Goal: Task Accomplishment & Management: Manage account settings

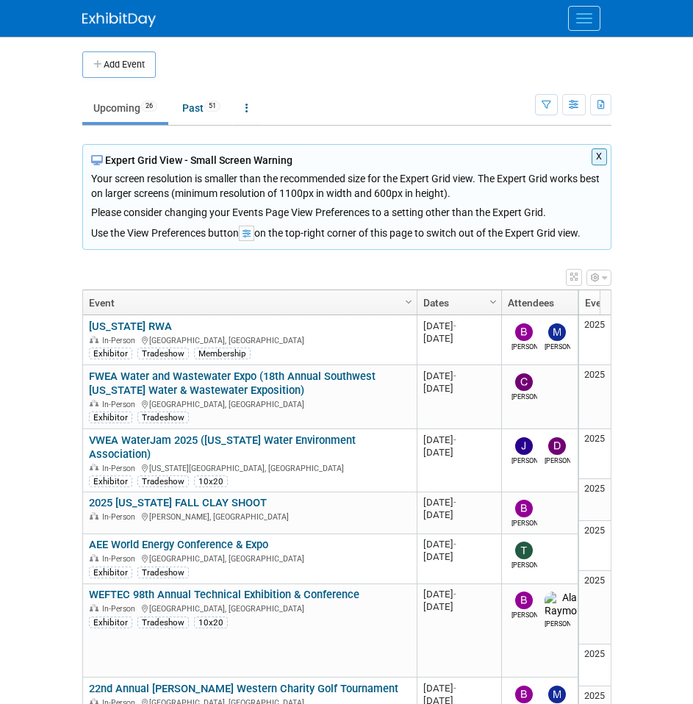
drag, startPoint x: 393, startPoint y: 98, endPoint x: 382, endPoint y: 125, distance: 29.1
click at [393, 98] on ul "Upcoming 26 Past 51 All Events 77 Past and Upcoming Grouped Annually Events gro…" at bounding box center [308, 109] width 453 height 33
drag, startPoint x: 640, startPoint y: 285, endPoint x: 622, endPoint y: 290, distance: 18.9
click at [640, 285] on body "CROM Tradeshows Events Add Event Bulk Upload Events Shareable Event Boards Rece…" at bounding box center [346, 352] width 693 height 704
click at [201, 113] on link "Past 51" at bounding box center [201, 108] width 60 height 28
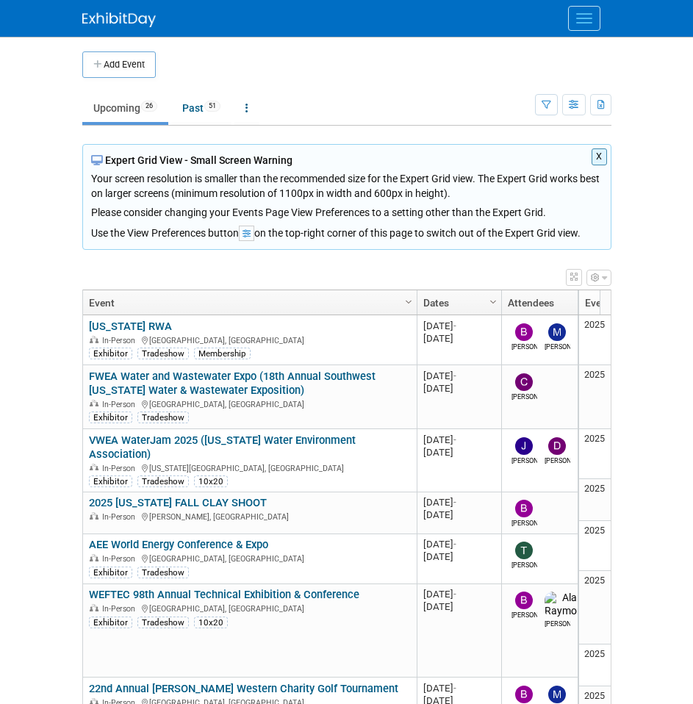
scroll to position [848, 0]
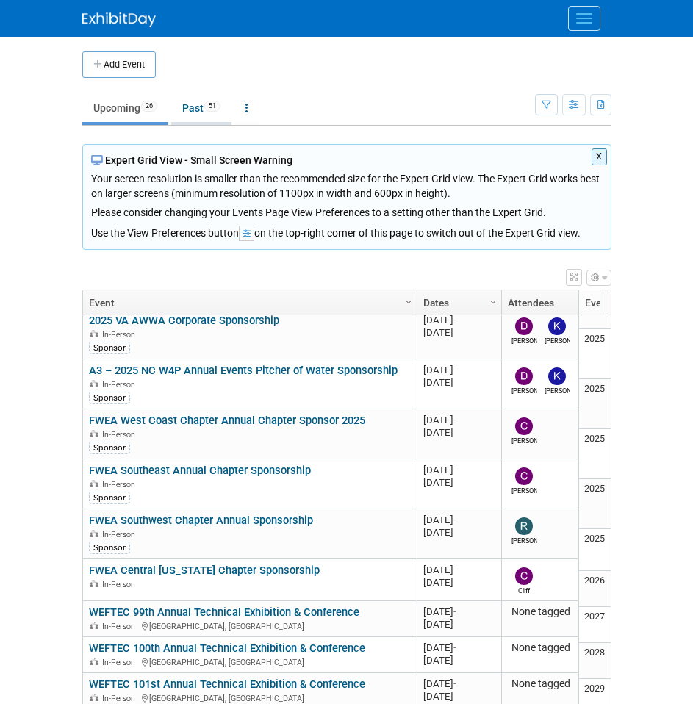
click at [196, 108] on link "Past 51" at bounding box center [201, 108] width 60 height 28
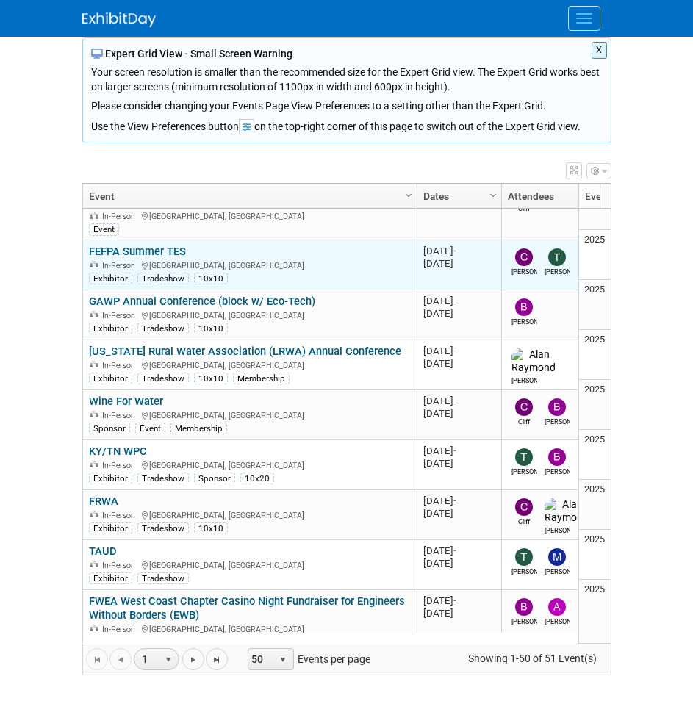
scroll to position [1822, 0]
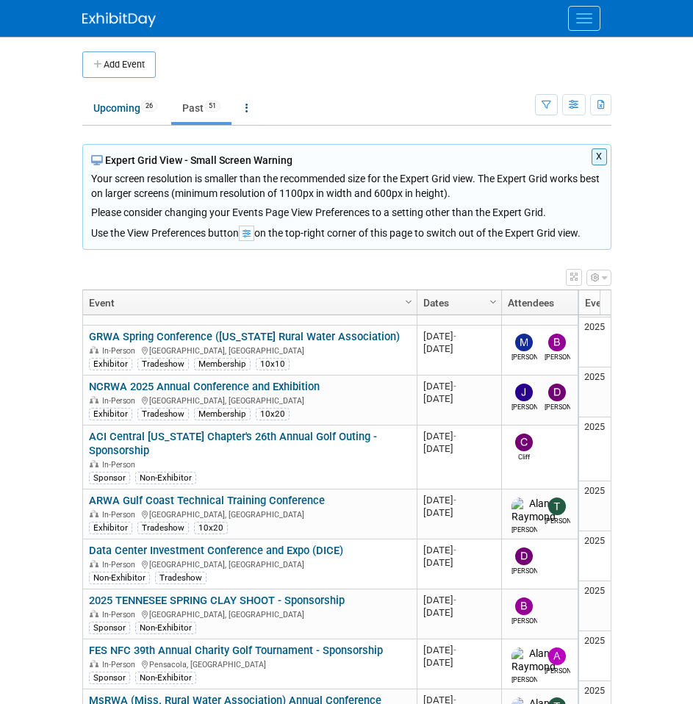
click at [126, 123] on li "Upcoming 26" at bounding box center [125, 109] width 86 height 31
click at [128, 110] on link "Upcoming 26" at bounding box center [125, 108] width 86 height 28
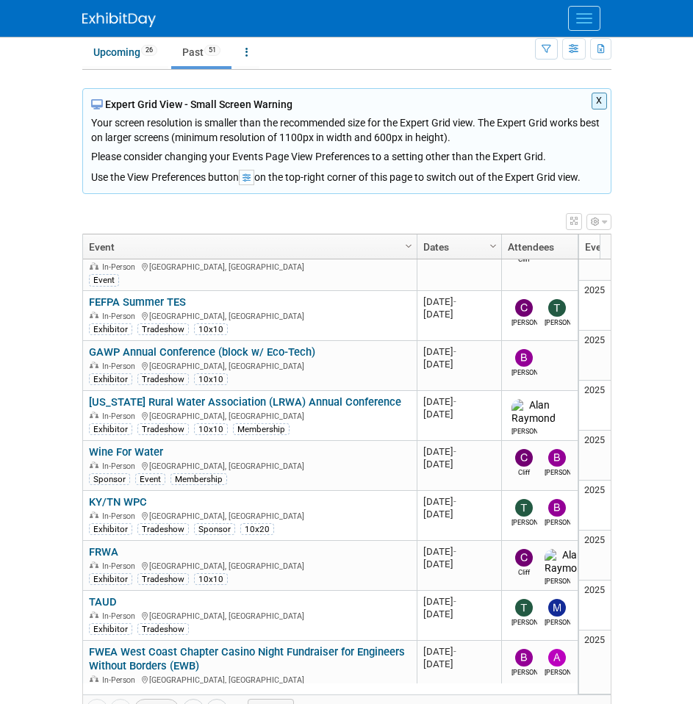
scroll to position [74, 0]
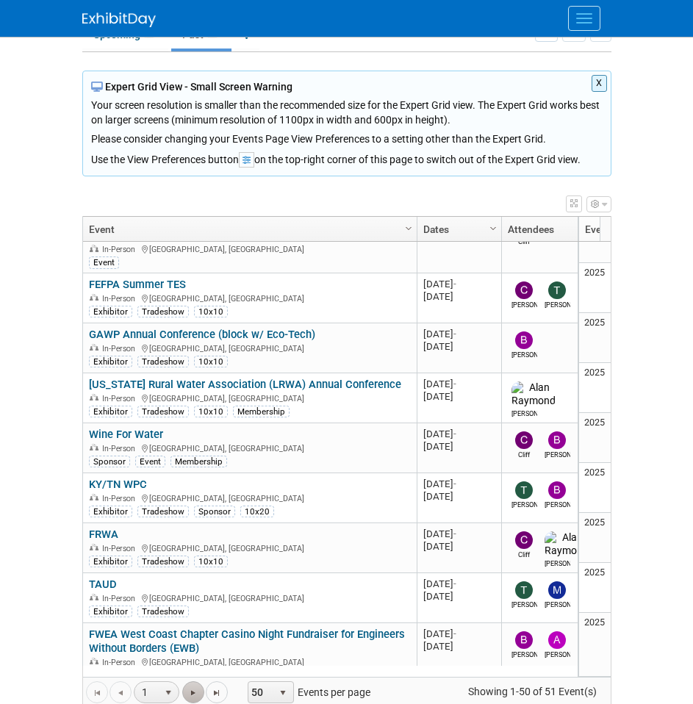
click at [188, 690] on span "Go to the next page" at bounding box center [194, 694] width 12 height 12
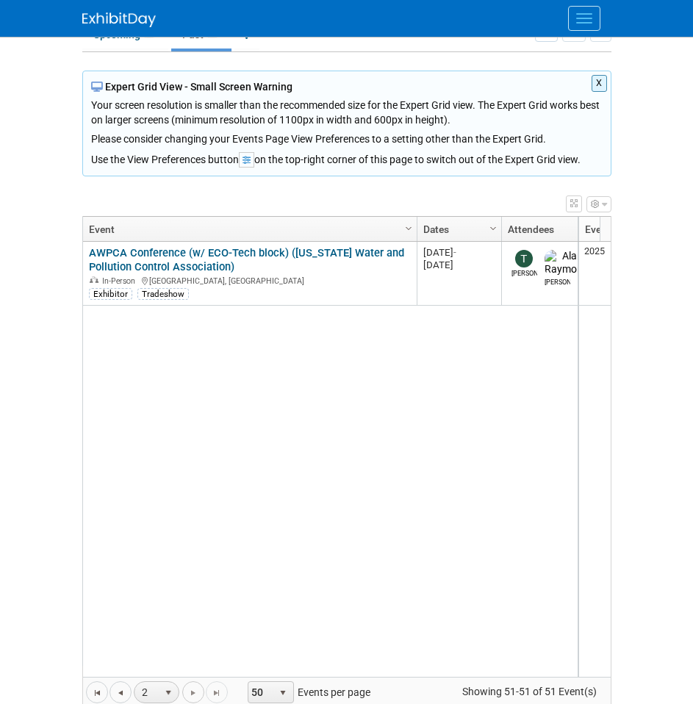
scroll to position [0, 0]
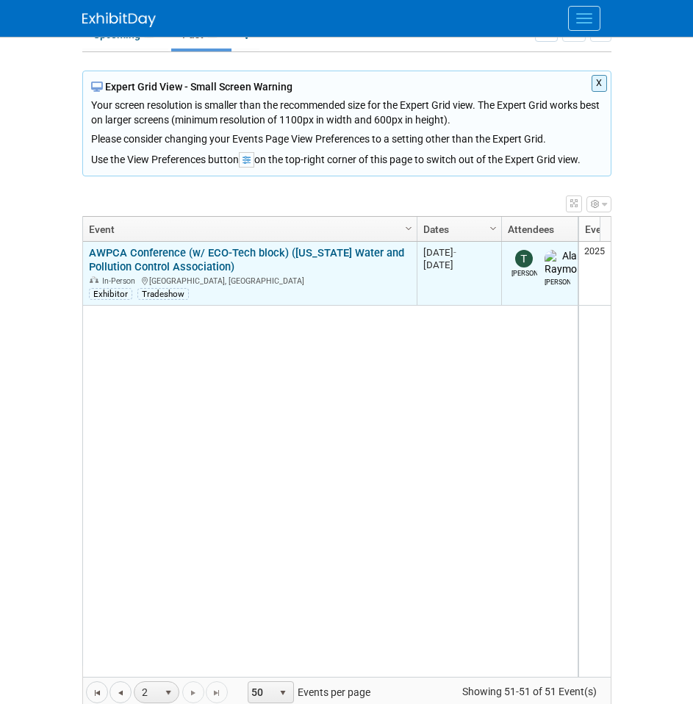
click at [179, 253] on link "AWPCA Conference (w/ ECO-Tech block) ([US_STATE] Water and Pollution Control As…" at bounding box center [246, 259] width 315 height 27
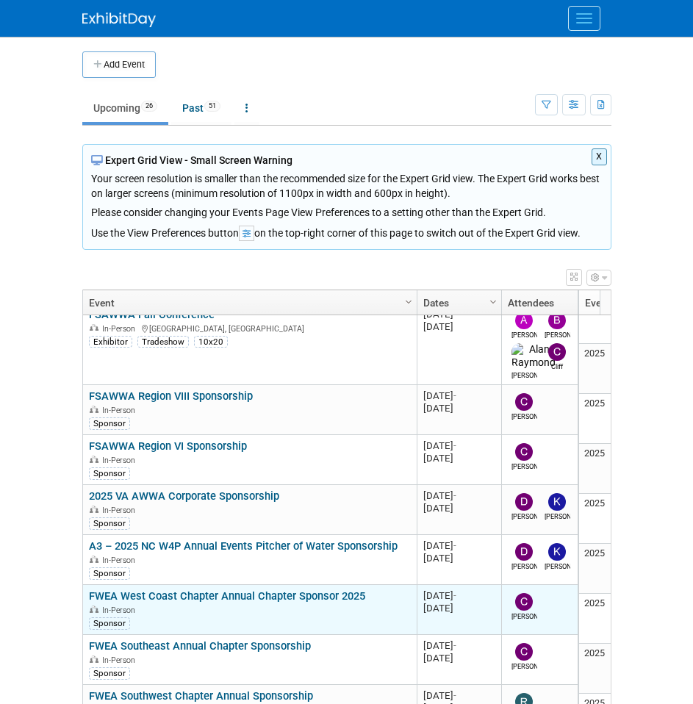
scroll to position [849, 0]
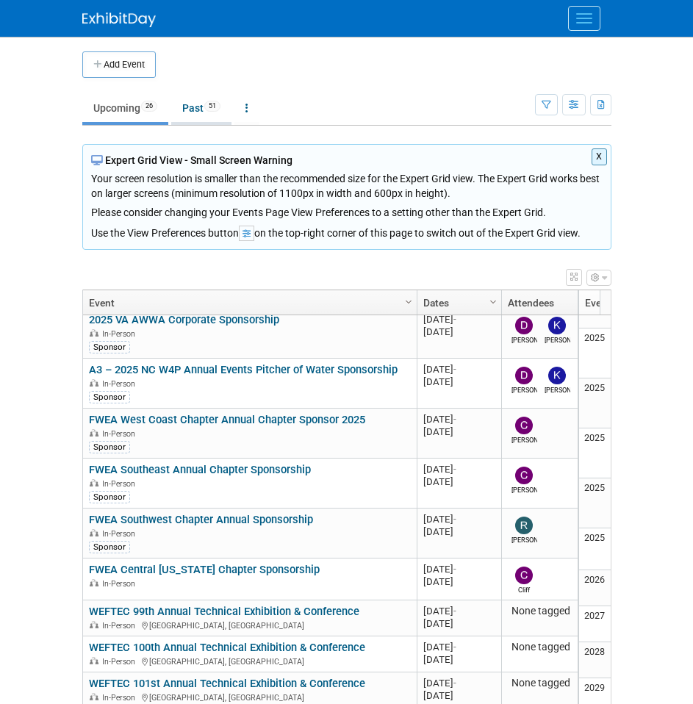
click at [221, 114] on link "Past 51" at bounding box center [201, 108] width 60 height 28
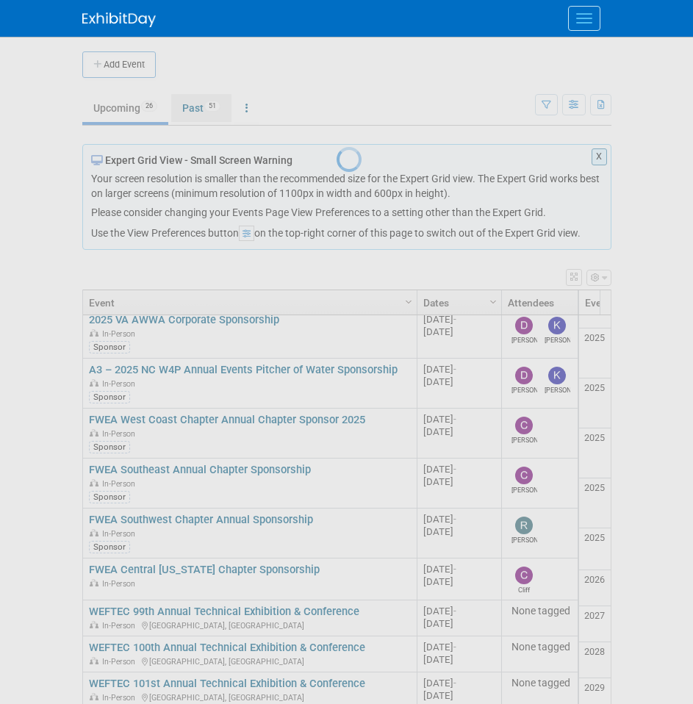
scroll to position [76, 0]
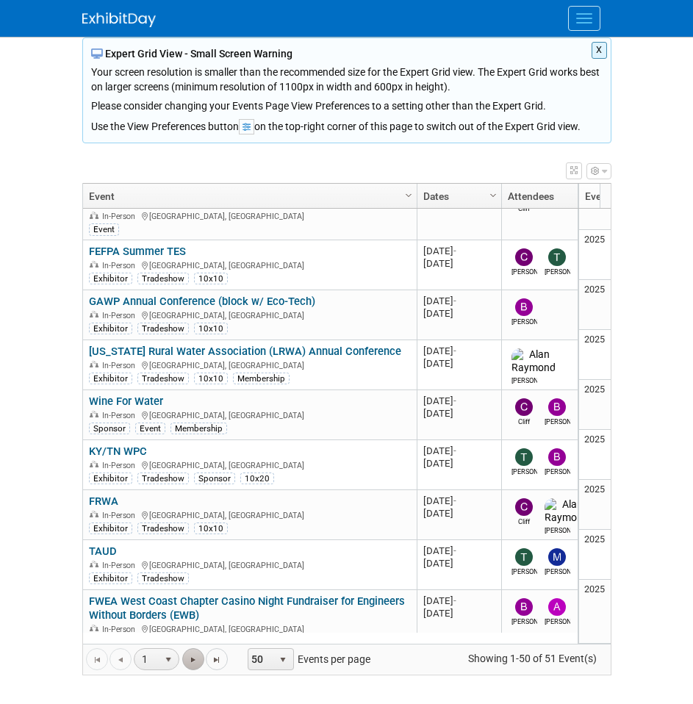
click at [191, 663] on span "Go to the next page" at bounding box center [194, 660] width 12 height 12
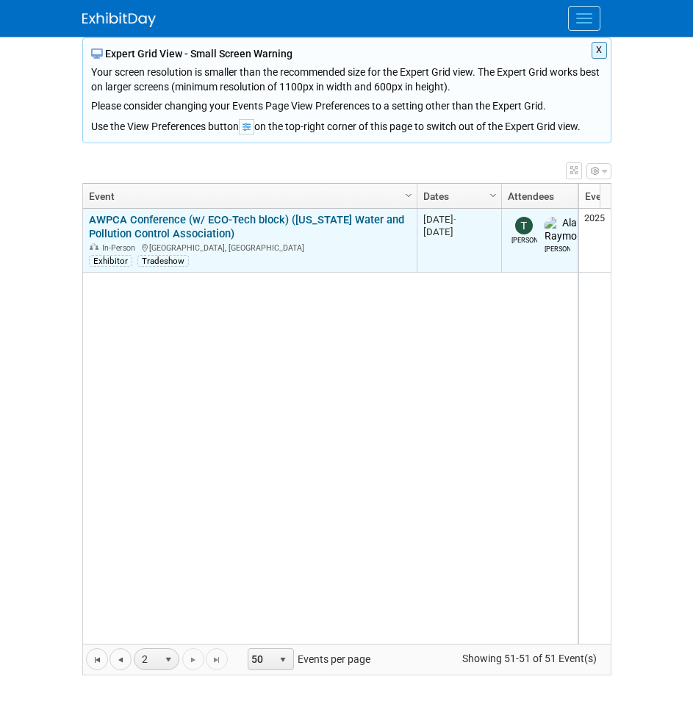
click at [171, 240] on link "AWPCA Conference (w/ ECO-Tech block) ([US_STATE] Water and Pollution Control As…" at bounding box center [246, 226] width 315 height 27
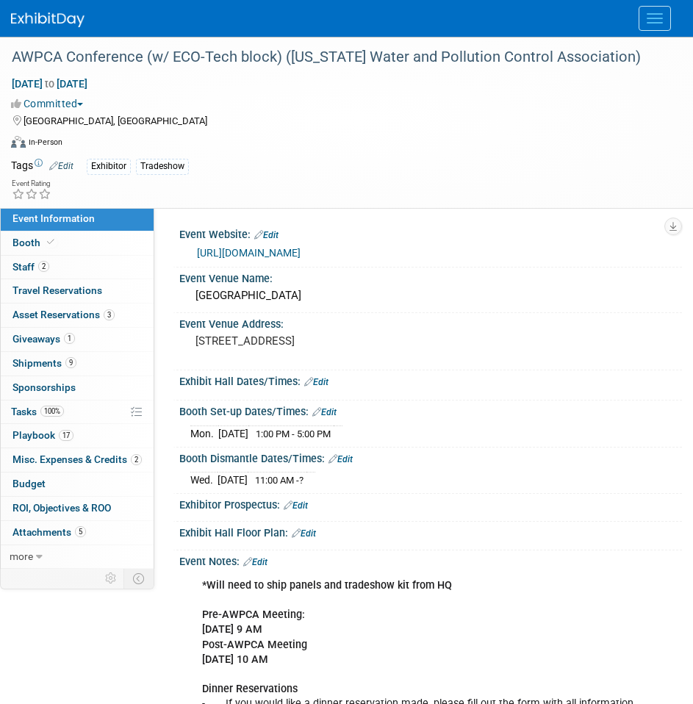
click at [409, 149] on div "Virtual In-Person Hybrid <img src="https://www.exhibitday.com/Images/Format-Vir…" at bounding box center [343, 145] width 664 height 22
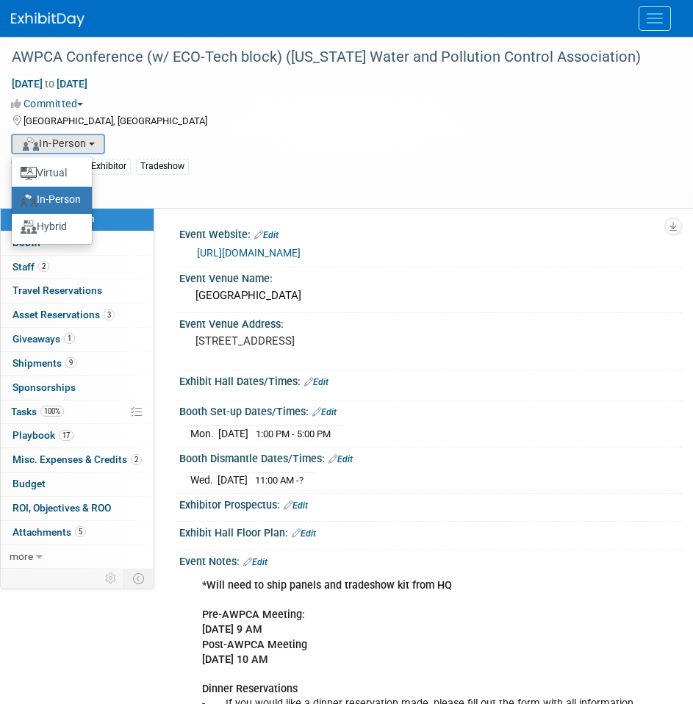
click at [250, 129] on div "Aug 11, 2025 to Aug 13, 2025 (3 days) Aug 11, 2025 to Aug 13, 2025 Committed Co…" at bounding box center [337, 115] width 675 height 79
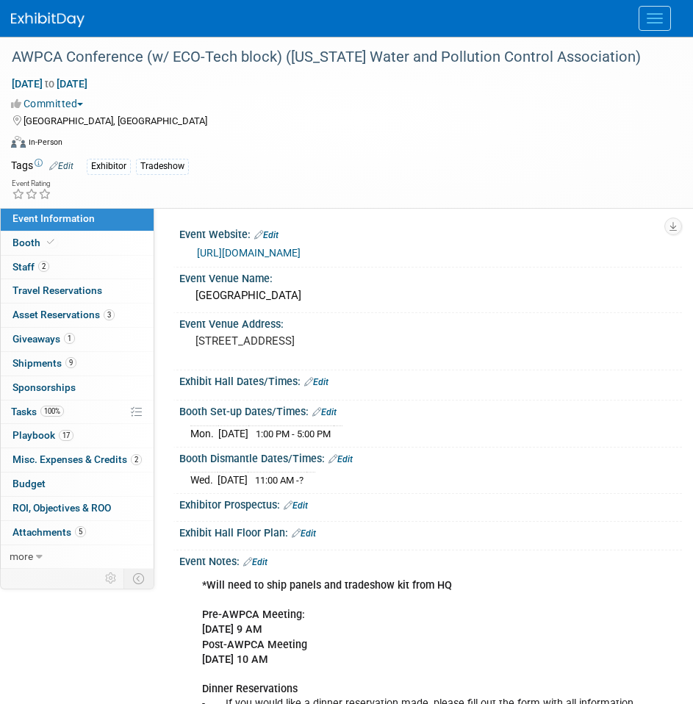
click at [245, 113] on div "[GEOGRAPHIC_DATA], [GEOGRAPHIC_DATA]" at bounding box center [337, 120] width 653 height 18
click at [37, 268] on span "Staff 2" at bounding box center [31, 267] width 37 height 12
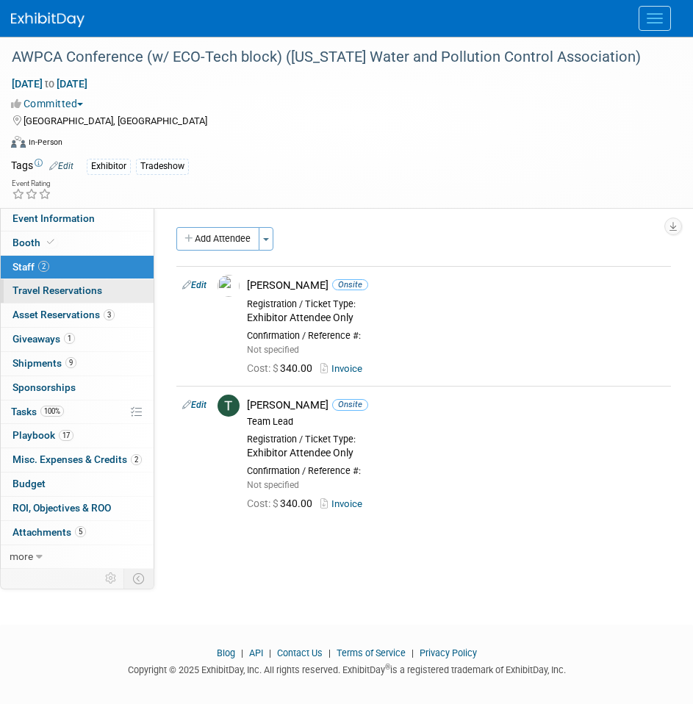
click at [76, 282] on link "0 Travel Reservations 0" at bounding box center [77, 291] width 153 height 24
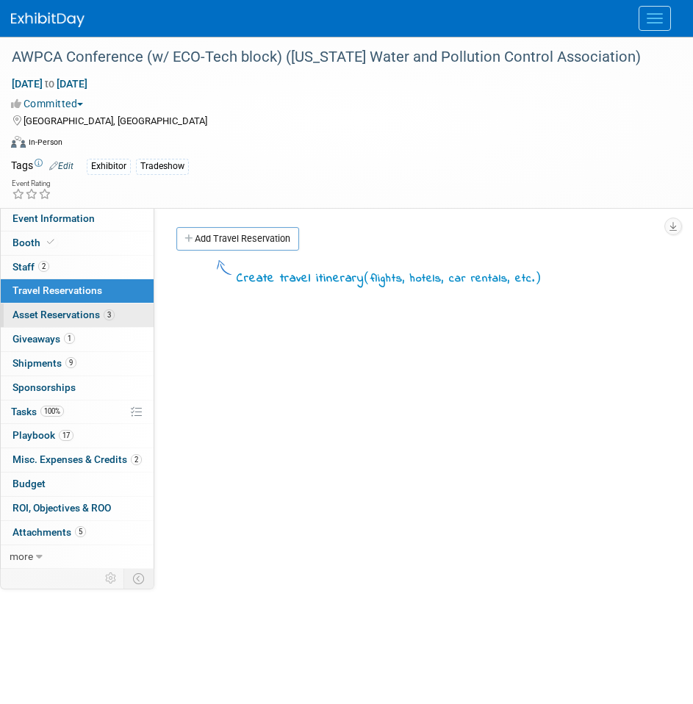
click at [83, 309] on span "Asset Reservations 3" at bounding box center [64, 315] width 102 height 12
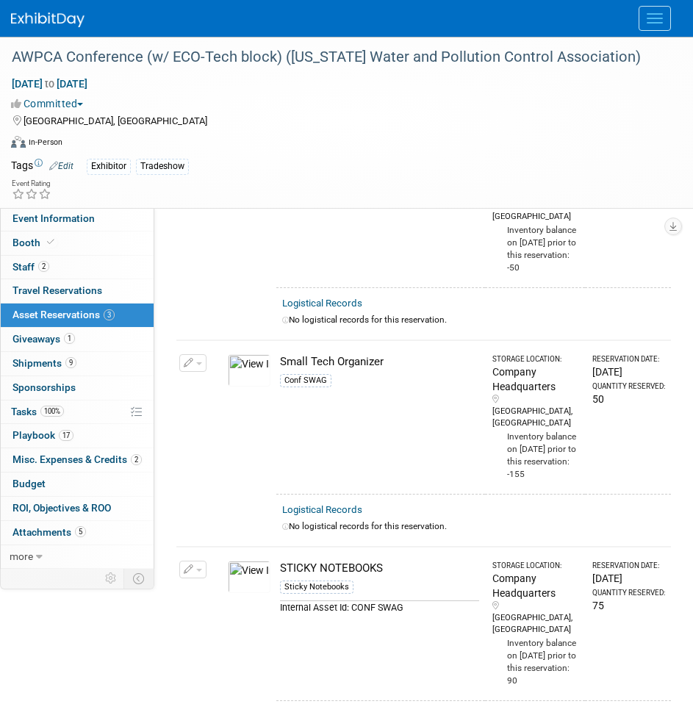
scroll to position [74, 0]
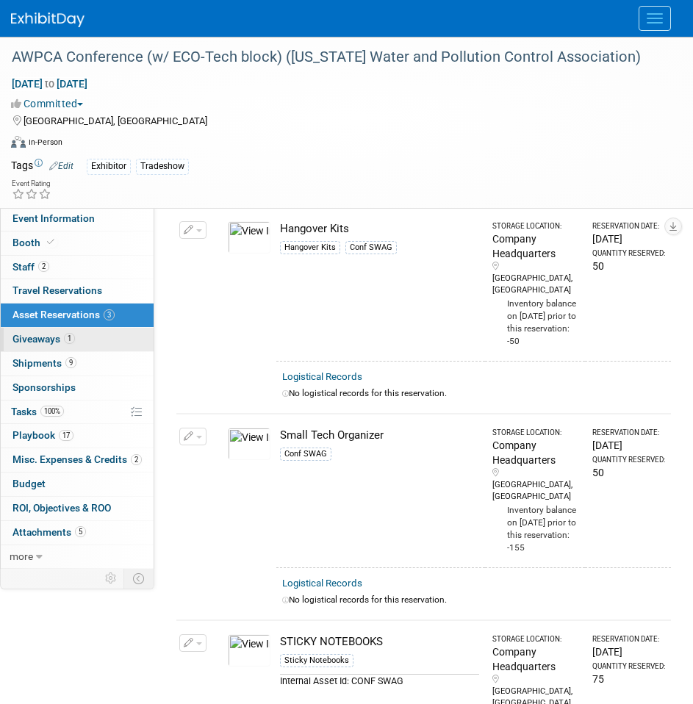
click at [49, 346] on link "1 Giveaways 1" at bounding box center [77, 340] width 153 height 24
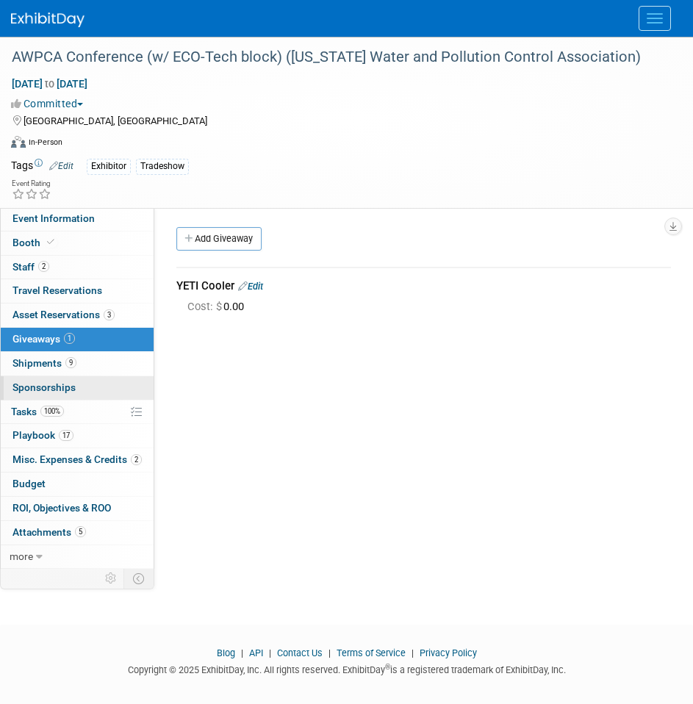
click at [64, 385] on span "Sponsorships 0" at bounding box center [44, 388] width 63 height 12
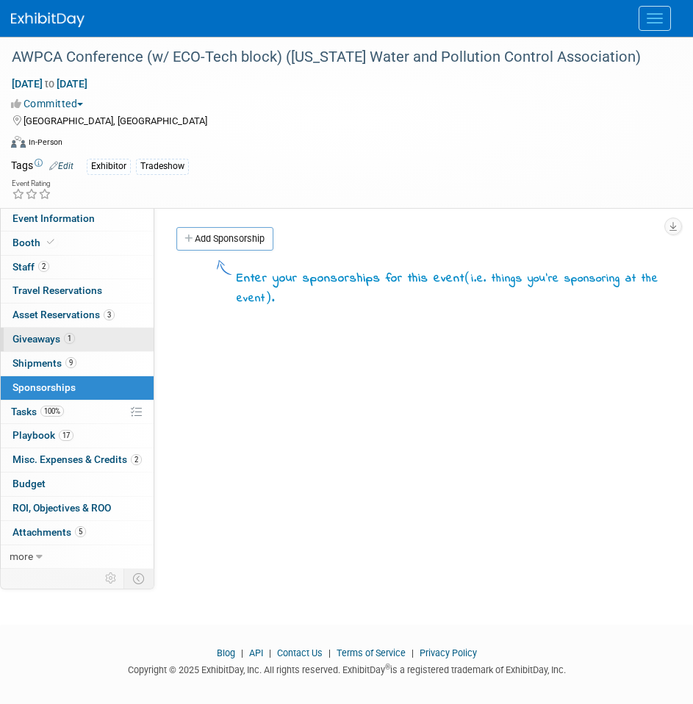
click at [65, 336] on span "1" at bounding box center [69, 338] width 11 height 11
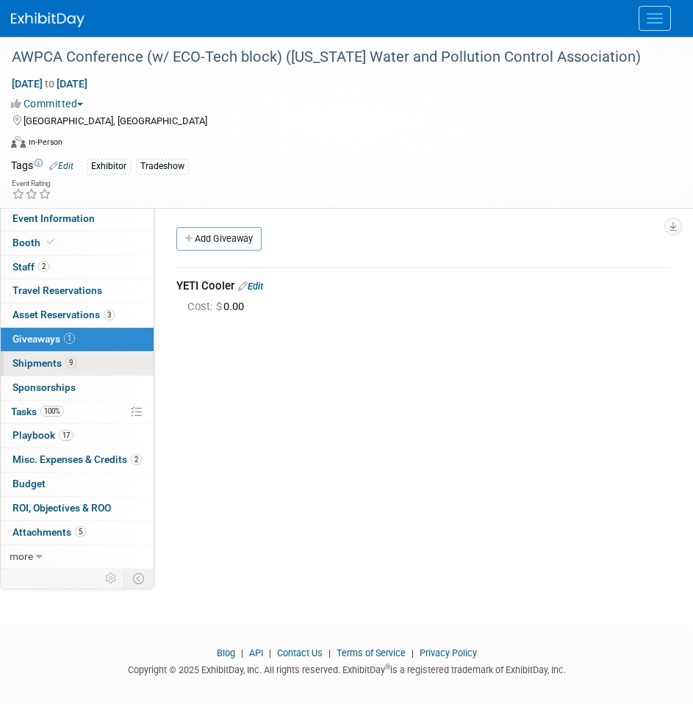
click at [57, 366] on span "Shipments 9" at bounding box center [45, 363] width 64 height 12
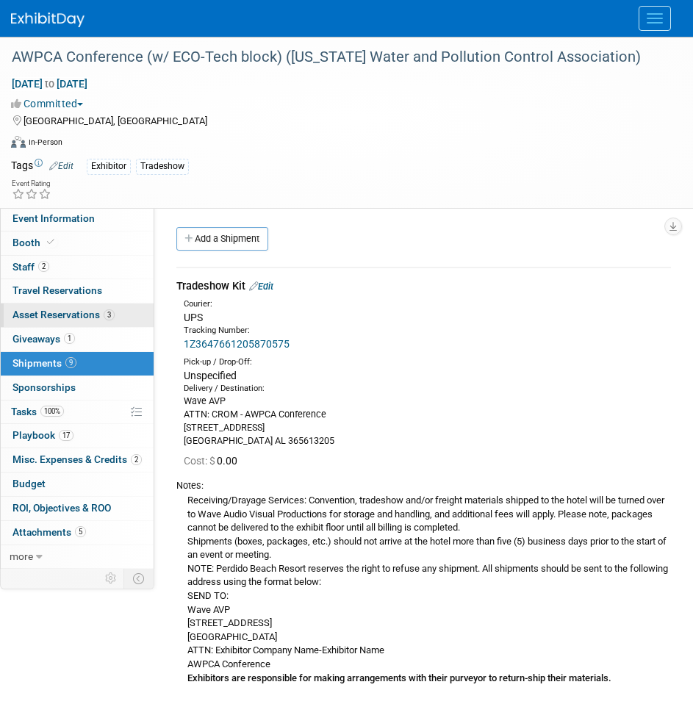
click at [67, 304] on link "3 Asset Reservations 3" at bounding box center [77, 316] width 153 height 24
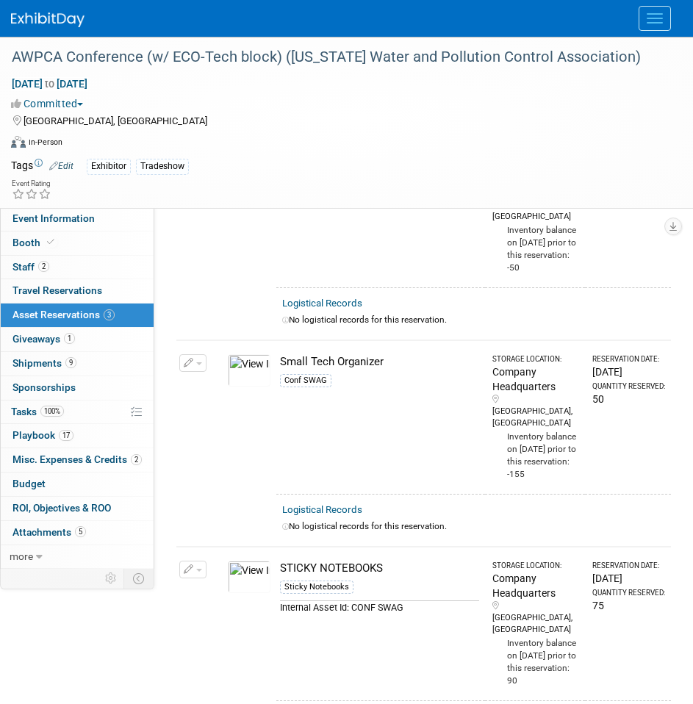
scroll to position [74, 0]
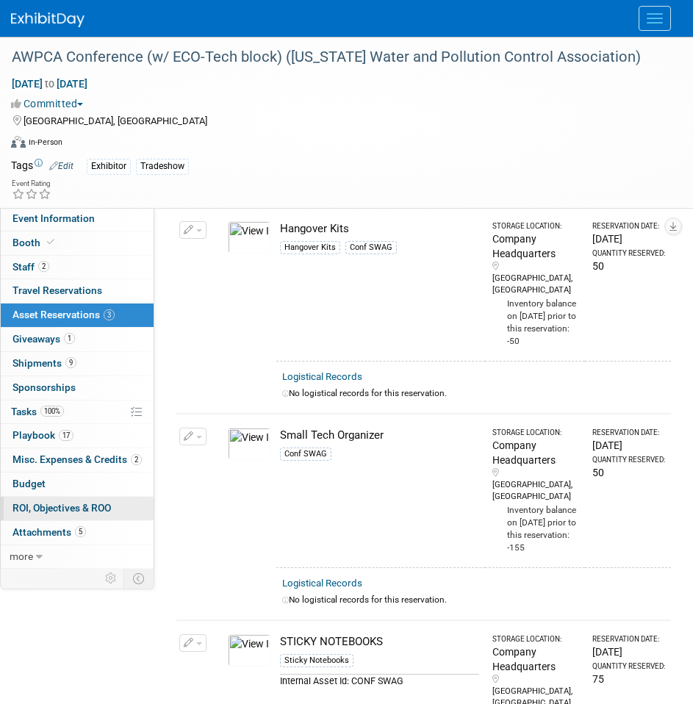
click at [69, 513] on span "ROI, Objectives & ROO 0" at bounding box center [62, 508] width 99 height 12
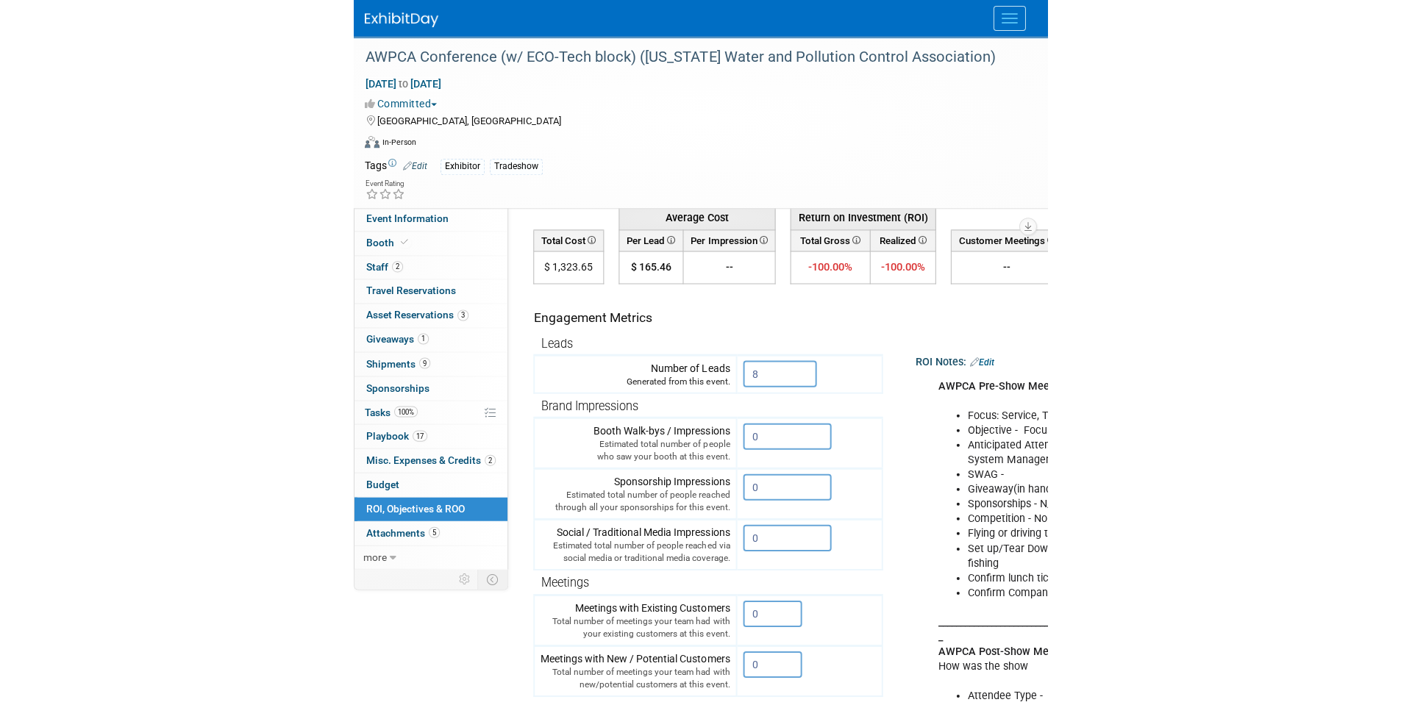
scroll to position [0, 0]
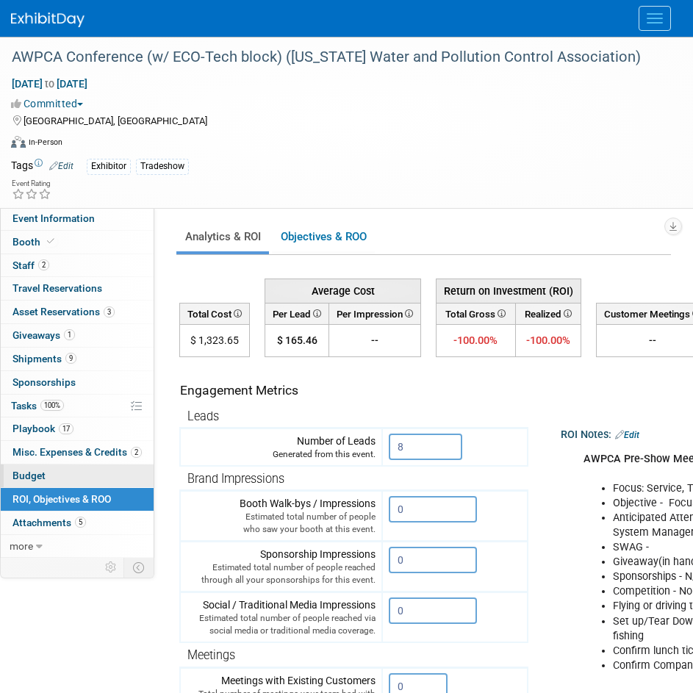
click at [61, 488] on link "Budget" at bounding box center [77, 476] width 153 height 23
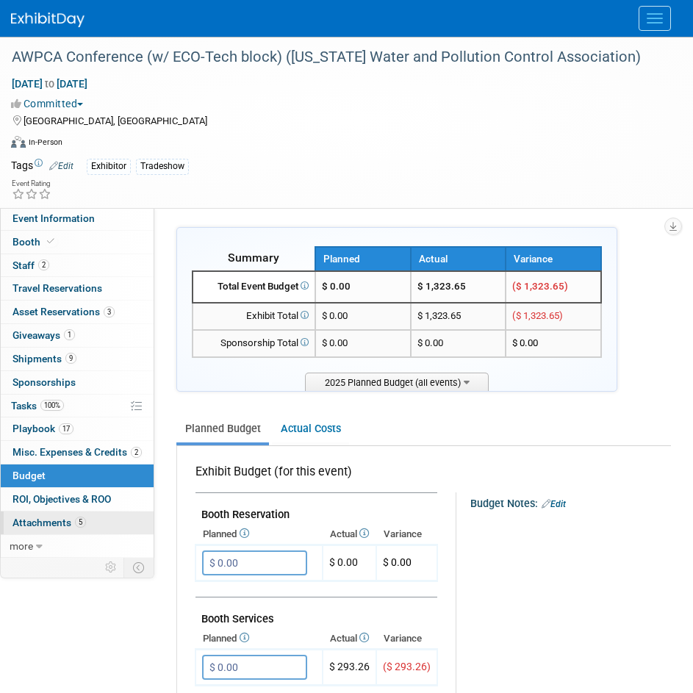
click at [87, 535] on link "5 Attachments 5" at bounding box center [77, 523] width 153 height 23
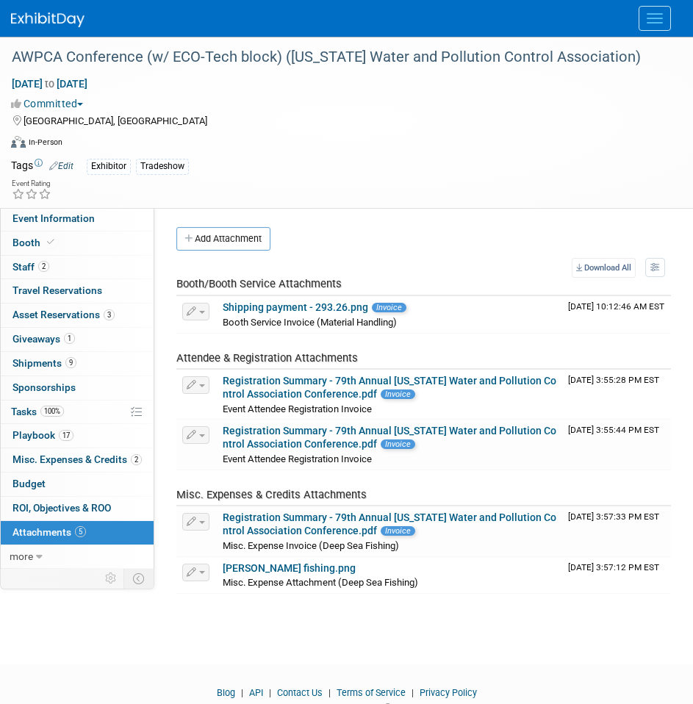
click at [69, 622] on div "AWPCA Conference (w/ ECO-Tech block) (Alabama Water and Pollution Control Assoc…" at bounding box center [346, 337] width 693 height 601
click at [492, 632] on div "AWPCA Conference (w/ ECO-Tech block) (Alabama Water and Pollution Control Assoc…" at bounding box center [346, 337] width 693 height 601
click at [218, 646] on body "CROM Tradeshows Events Add Event Bulk Upload Events Shareable Event Boards Rece…" at bounding box center [346, 352] width 693 height 704
click at [218, 645] on body "CROM Tradeshows Events Add Event Bulk Upload Events Shareable Event Boards Rece…" at bounding box center [346, 352] width 693 height 704
click at [216, 629] on div "AWPCA Conference (w/ ECO-Tech block) (Alabama Water and Pollution Control Assoc…" at bounding box center [346, 337] width 693 height 601
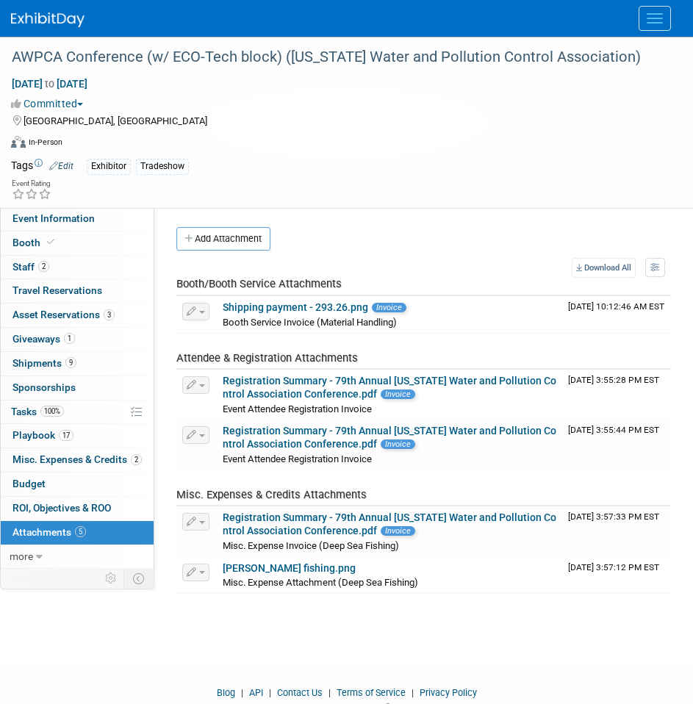
click at [143, 651] on body "CROM Tradeshows Events Add Event Bulk Upload Events Shareable Event Boards Rece…" at bounding box center [346, 352] width 693 height 704
click at [142, 652] on body "CROM Tradeshows Events Add Event Bulk Upload Events Shareable Event Boards Rece…" at bounding box center [346, 352] width 693 height 704
drag, startPoint x: 151, startPoint y: 646, endPoint x: 163, endPoint y: 651, distance: 12.2
click at [151, 645] on body "CROM Tradeshows Events Add Event Bulk Upload Events Shareable Event Boards Rece…" at bounding box center [346, 352] width 693 height 704
click at [79, 222] on span "Event Information" at bounding box center [54, 219] width 82 height 12
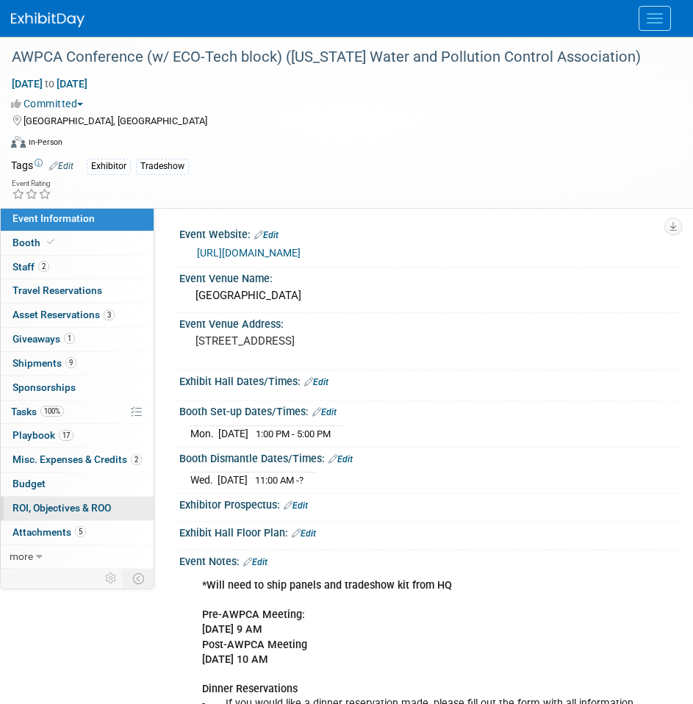
drag, startPoint x: 86, startPoint y: 506, endPoint x: 119, endPoint y: 502, distance: 33.3
click at [86, 506] on span "ROI, Objectives & ROO 0" at bounding box center [62, 508] width 99 height 12
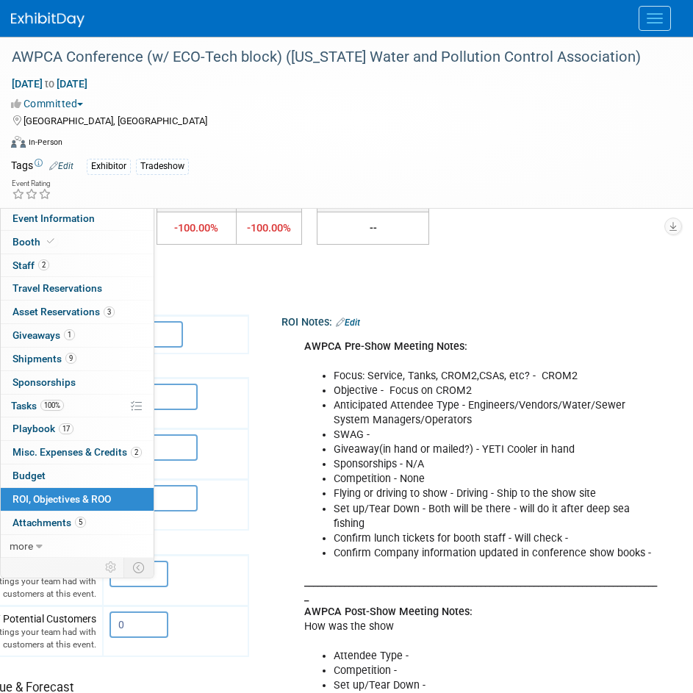
scroll to position [147, 306]
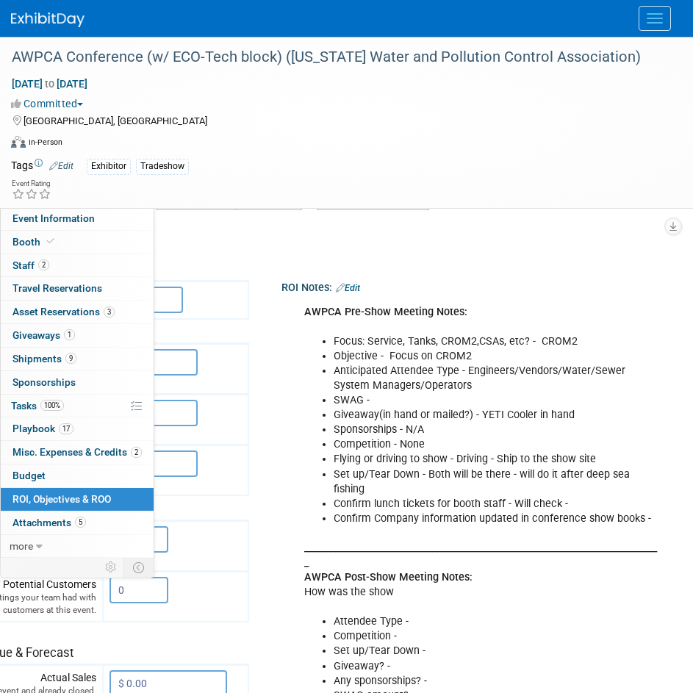
click at [336, 284] on link "Edit" at bounding box center [348, 288] width 24 height 10
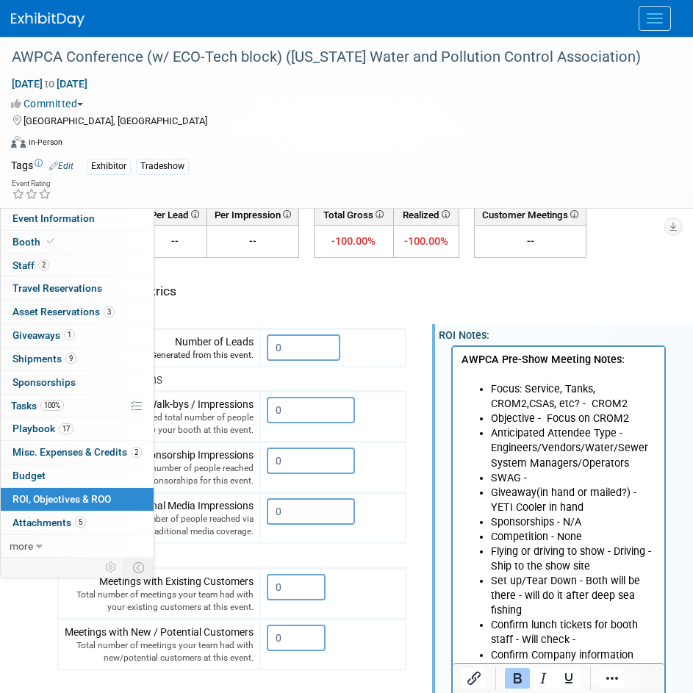
scroll to position [74, 124]
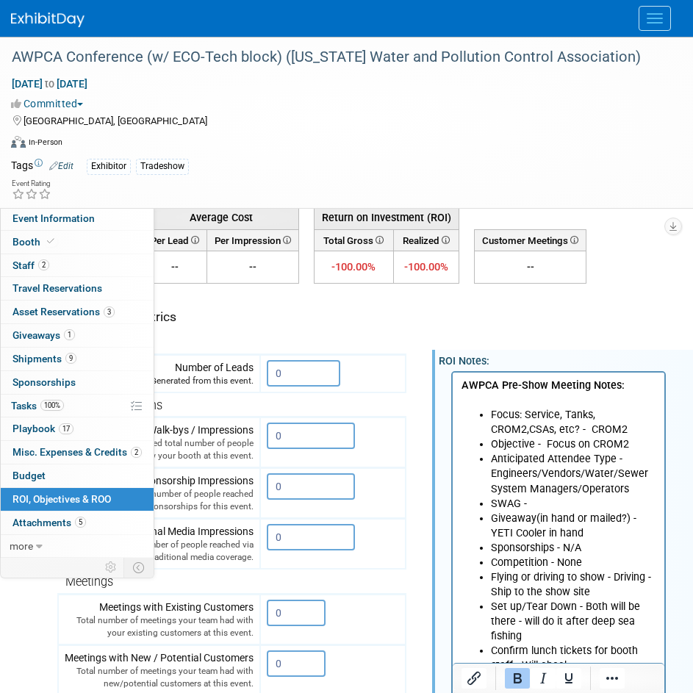
click at [638, 389] on p "AWPCA Pre-Show Meeting Notes:" at bounding box center [559, 392] width 195 height 29
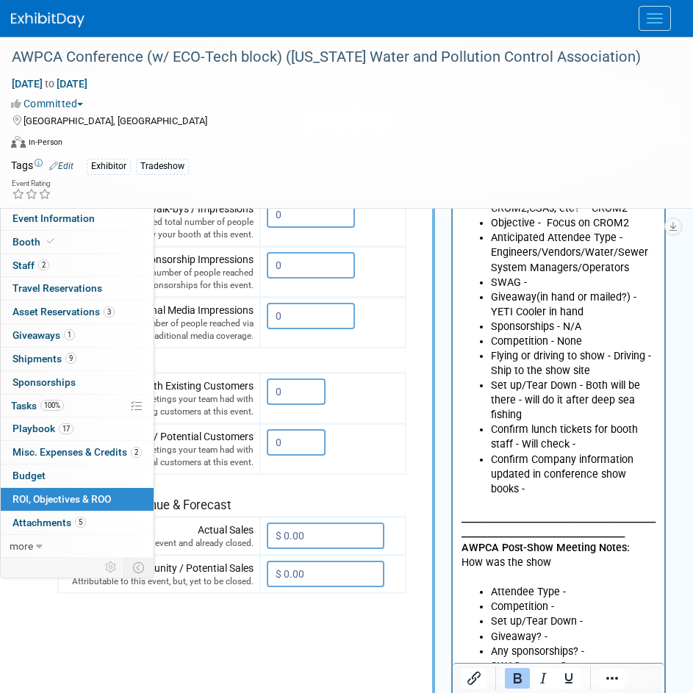
scroll to position [368, 124]
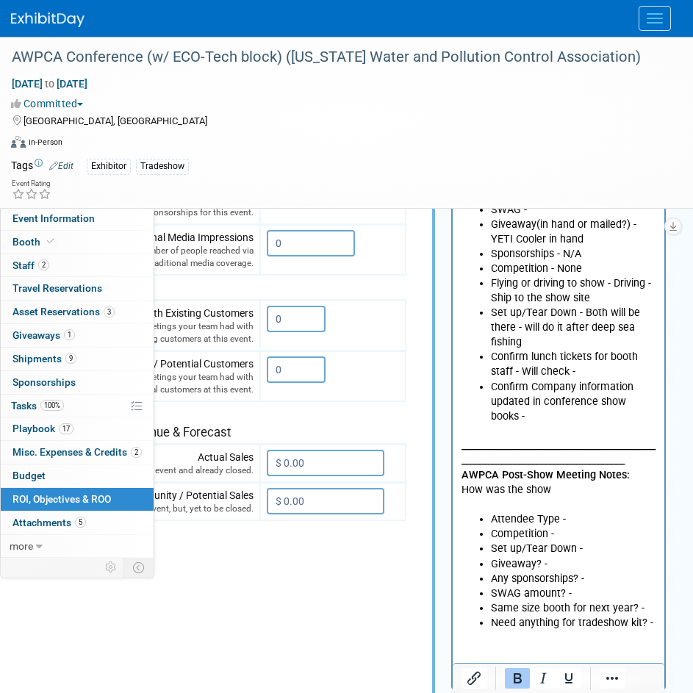
click at [585, 497] on p "_______________________________________________________________________________…" at bounding box center [559, 468] width 195 height 88
click at [596, 491] on p "_______________________________________________________________________________…" at bounding box center [559, 468] width 195 height 88
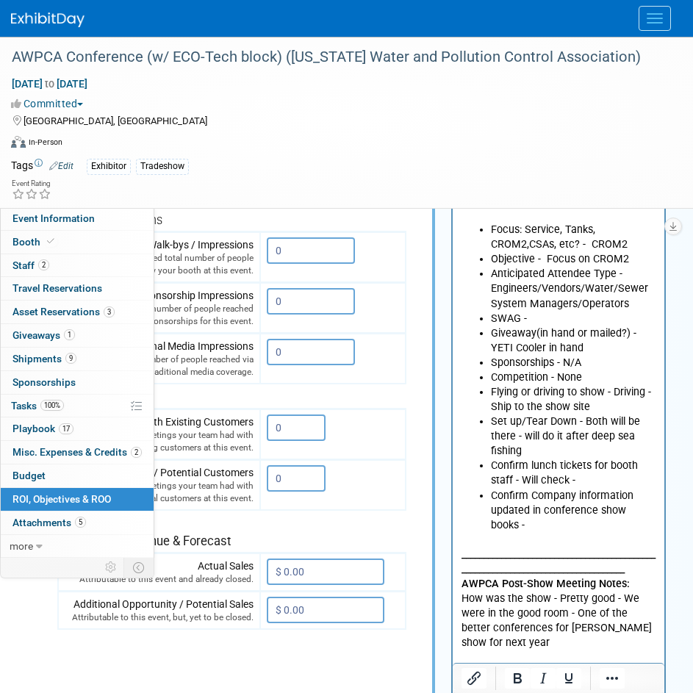
scroll to position [221, 124]
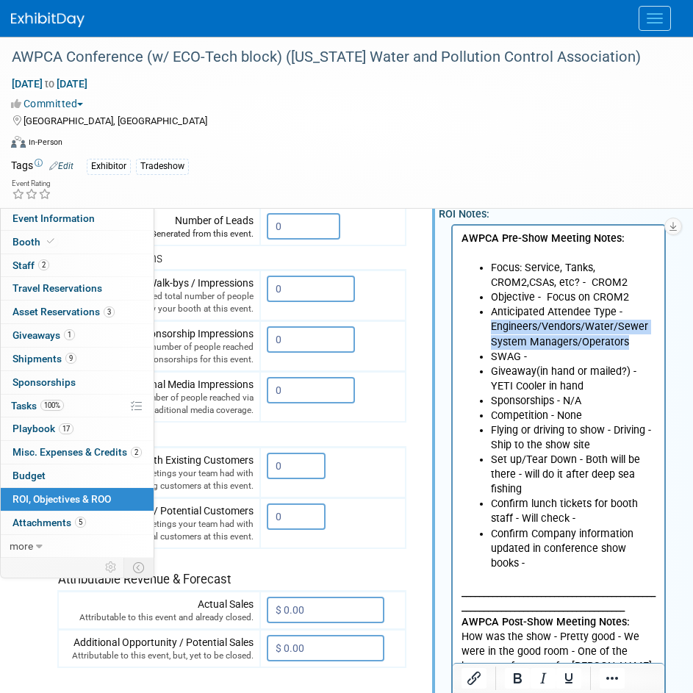
drag, startPoint x: 624, startPoint y: 343, endPoint x: 479, endPoint y: 322, distance: 147.0
click at [479, 322] on ul "Focus: Service, Tanks, CROM2,CSAs, etc? - CROM2 Objective - Focus on CROM2 Anti…" at bounding box center [559, 415] width 195 height 310
copy li "Engineers/Vendors/Water/Sewer System Managers/Operators"
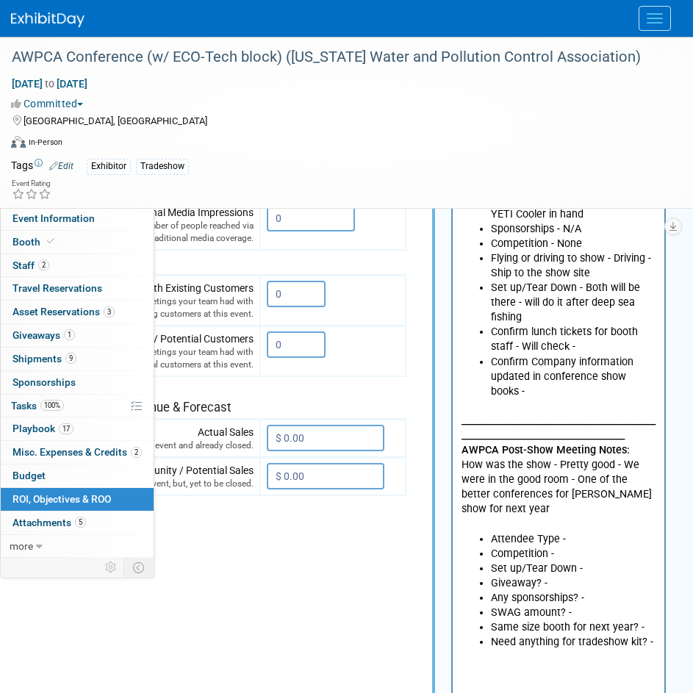
scroll to position [515, 124]
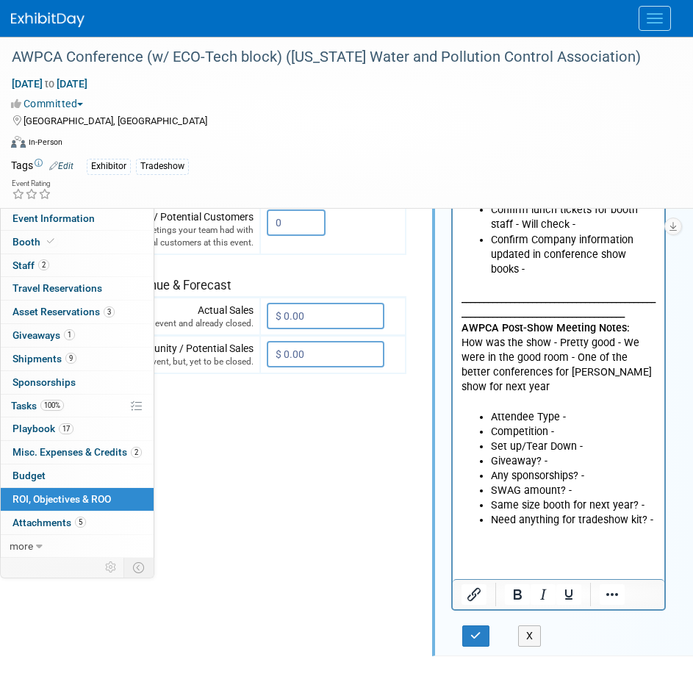
click at [570, 413] on li "Attendee Type -" at bounding box center [573, 417] width 165 height 15
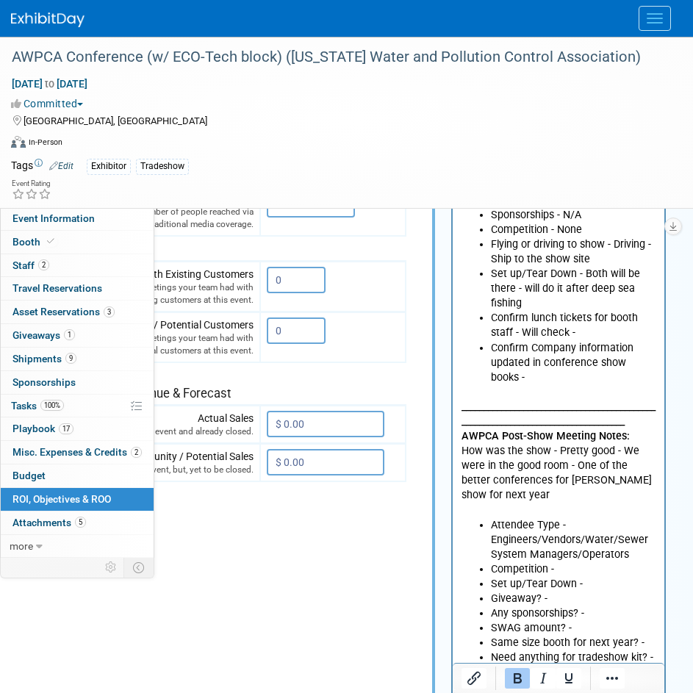
scroll to position [441, 124]
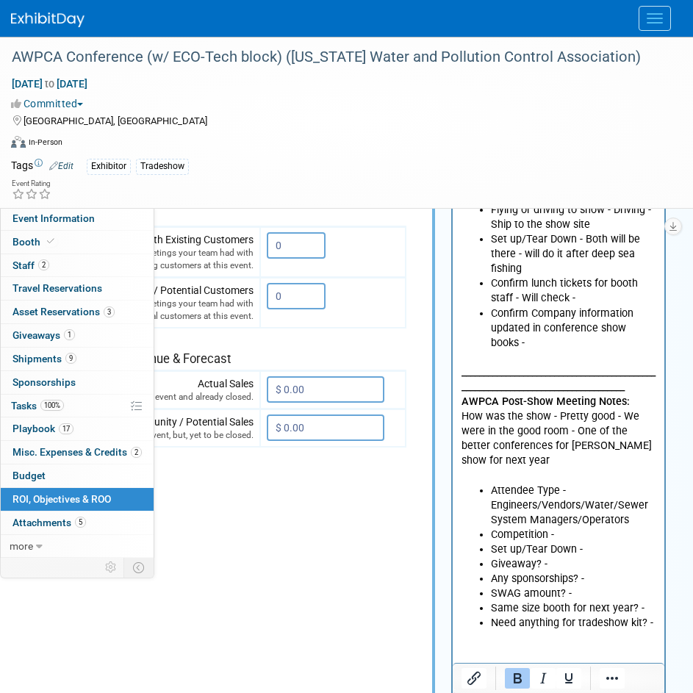
click at [580, 533] on li "Competition -" at bounding box center [573, 534] width 165 height 15
click at [594, 550] on li "Set up/Tear Down -" at bounding box center [573, 549] width 165 height 15
click at [644, 534] on li "Competition - Dutchland Tanks" at bounding box center [573, 534] width 165 height 15
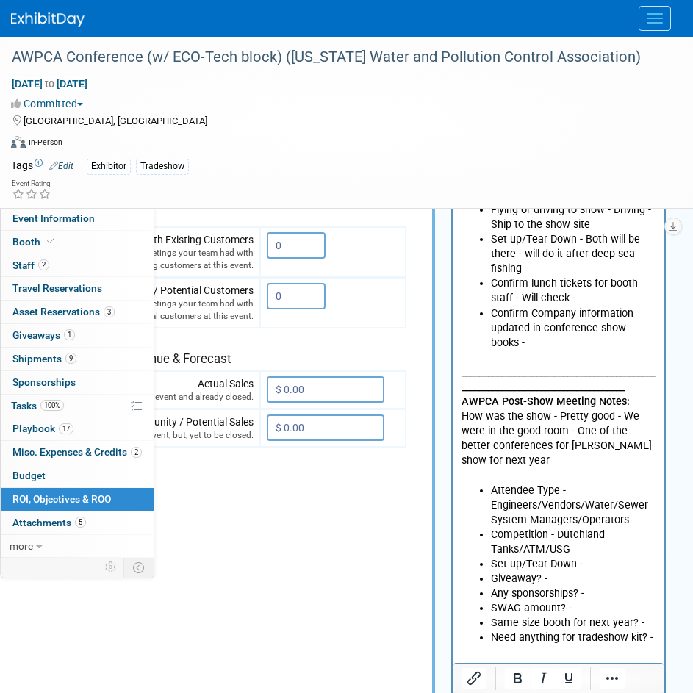
click at [586, 558] on li "Set up/Tear Down -" at bounding box center [573, 564] width 165 height 15
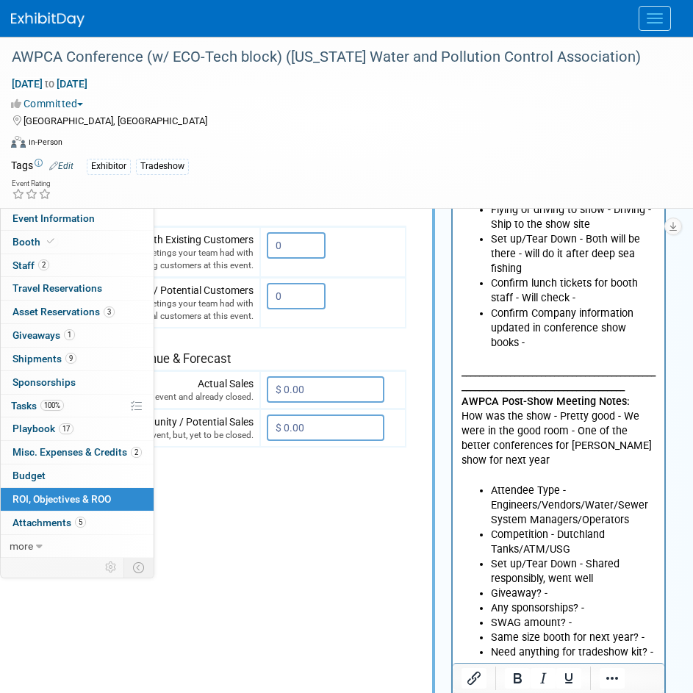
click at [590, 598] on li "Giveaway? -" at bounding box center [573, 593] width 165 height 15
click at [592, 593] on li "Giveaway? -" at bounding box center [573, 593] width 165 height 15
click at [579, 592] on li "Giveaway? -" at bounding box center [573, 593] width 165 height 15
click at [554, 594] on li "Giveaway? -" at bounding box center [573, 593] width 165 height 15
click at [558, 591] on li "Giveaway? -" at bounding box center [573, 593] width 165 height 15
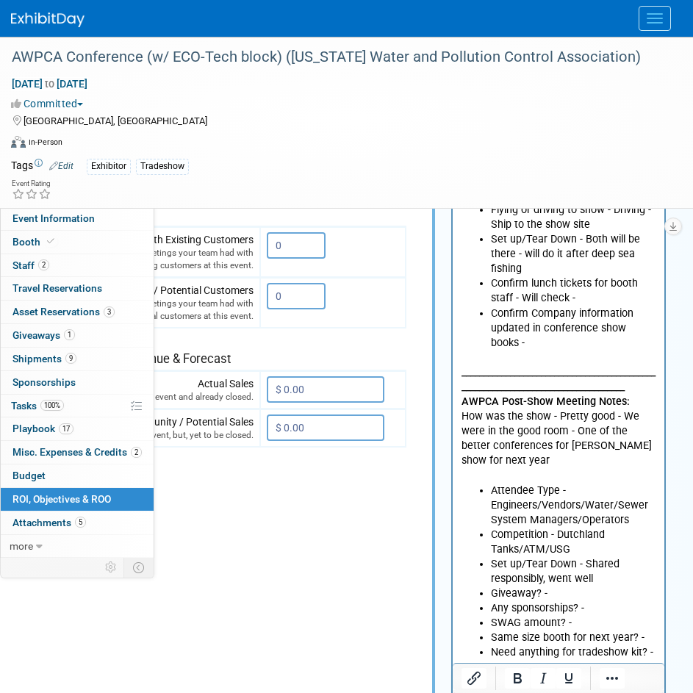
click at [554, 599] on li "Giveaway? -" at bounding box center [573, 593] width 165 height 15
click at [558, 592] on li "Giveaway? -" at bounding box center [573, 593] width 165 height 15
click at [577, 583] on li "Set up/Tear Down - Shared responsibly, went well" at bounding box center [573, 571] width 165 height 29
click at [574, 590] on li "Giveaway? -" at bounding box center [573, 593] width 165 height 15
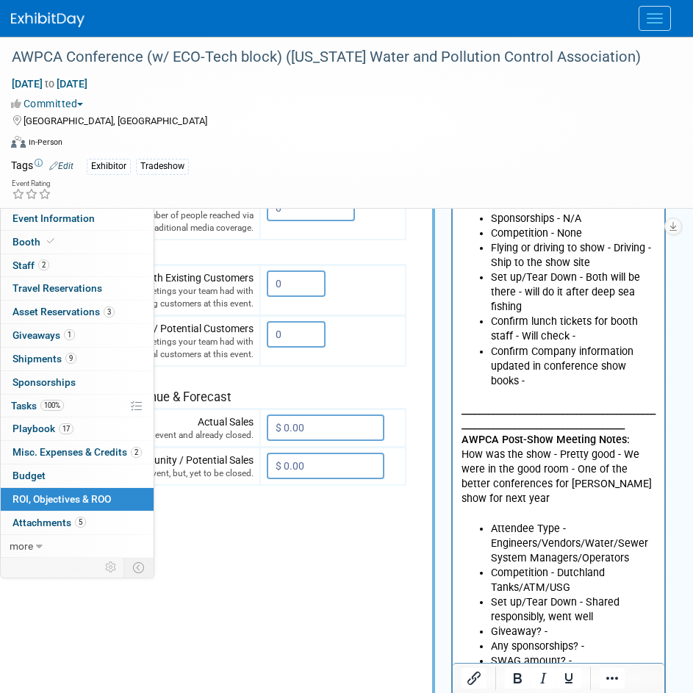
scroll to position [368, 124]
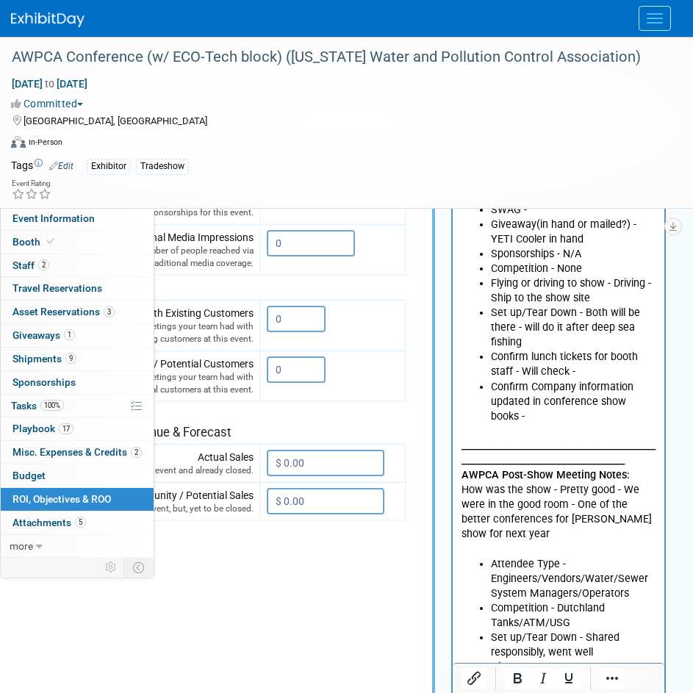
click at [525, 546] on p "_______________________________________________________________________________…" at bounding box center [559, 490] width 195 height 133
click at [526, 537] on p "_______________________________________________________________________________…" at bounding box center [559, 490] width 195 height 133
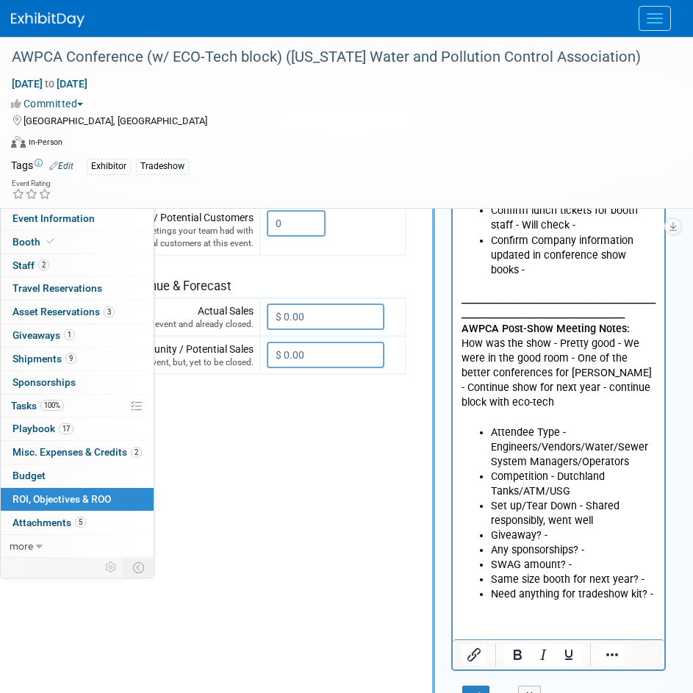
scroll to position [515, 124]
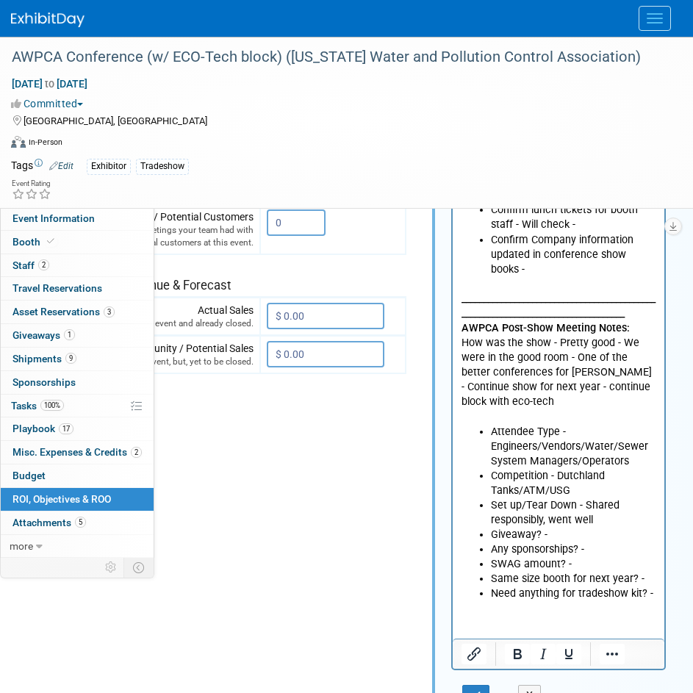
click at [578, 528] on li "Giveaway? -" at bounding box center [573, 535] width 165 height 15
click at [556, 528] on li "Giveaway? -" at bounding box center [573, 535] width 165 height 15
click at [555, 528] on li "Giveaway? -" at bounding box center [573, 535] width 165 height 15
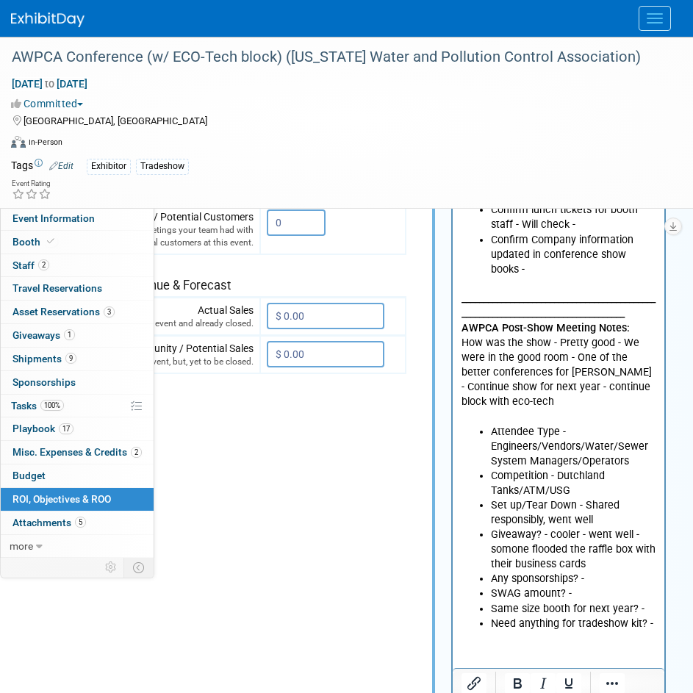
click at [596, 572] on li "Any sponsorships? -" at bounding box center [573, 579] width 165 height 15
click at [590, 572] on li "Any sponsorships? -" at bounding box center [573, 579] width 165 height 15
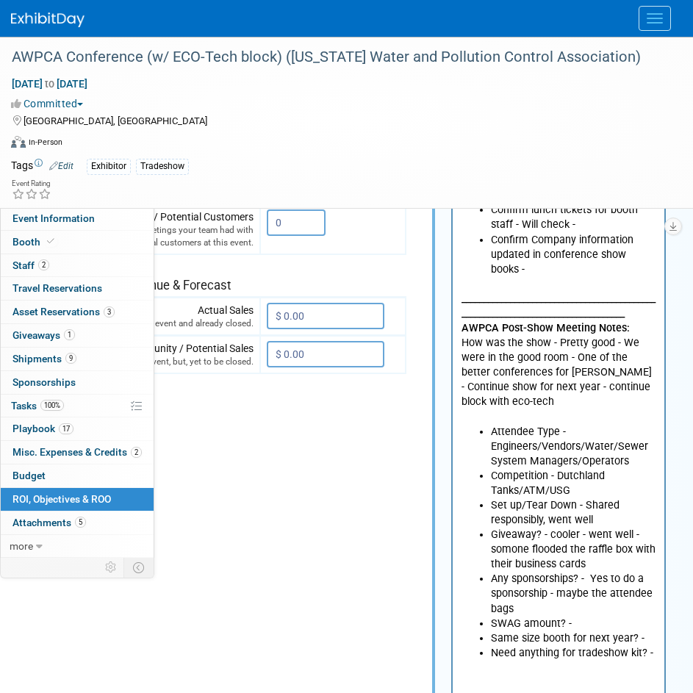
click at [601, 592] on li "Any sponsorships? - Yes to do a sponsorship - maybe the attendee bags" at bounding box center [573, 594] width 165 height 44
drag, startPoint x: 524, startPoint y: 590, endPoint x: 590, endPoint y: 569, distance: 70.0
click at [590, 572] on li "Any sponsorships? - Yes to do a sponsorship - maybe the attendee bags" at bounding box center [573, 594] width 165 height 44
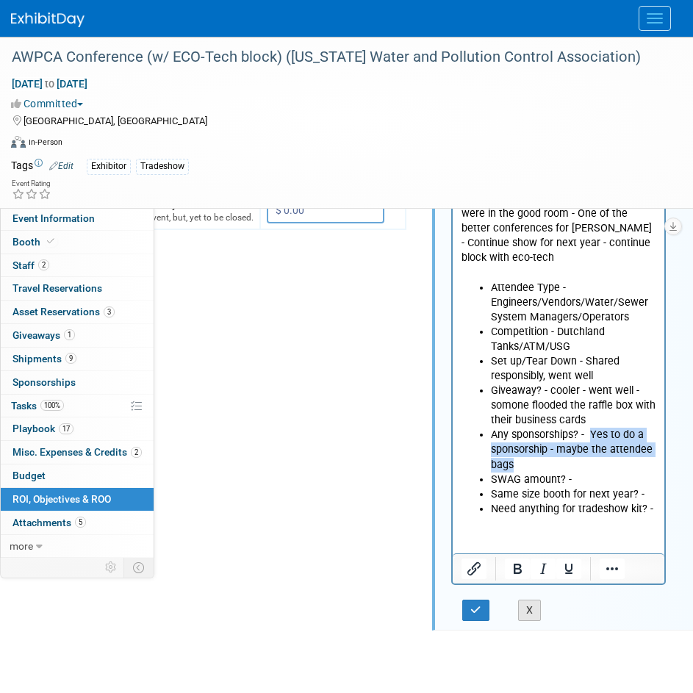
scroll to position [662, 124]
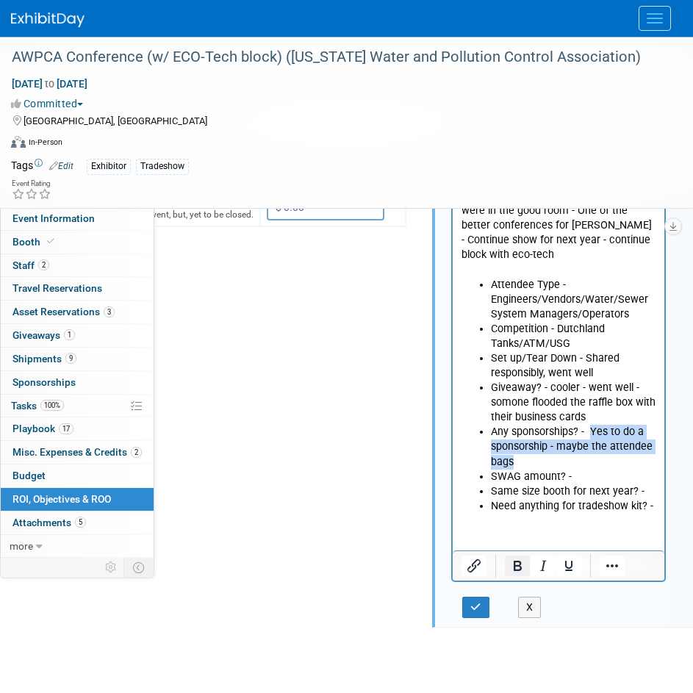
click at [513, 566] on icon "Bold" at bounding box center [518, 566] width 18 height 18
click at [586, 470] on li "SWAG amount? -" at bounding box center [573, 477] width 165 height 15
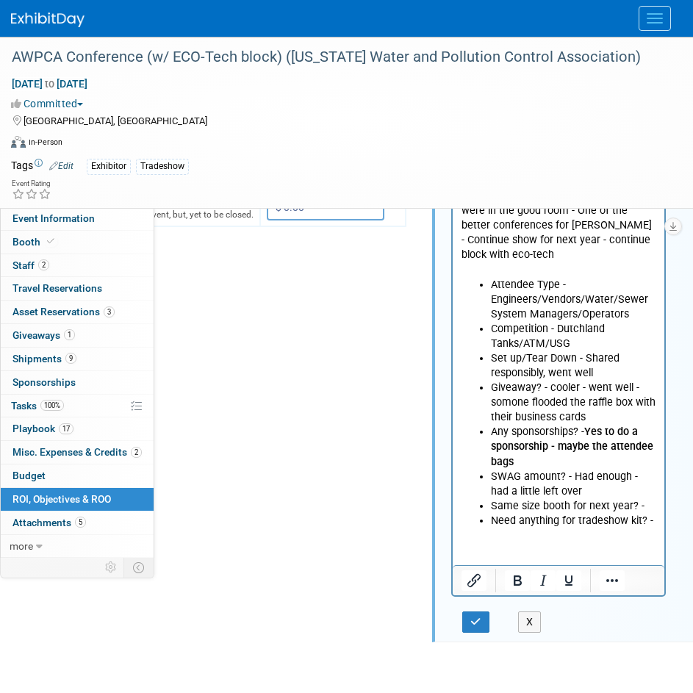
click at [643, 499] on li "Same size booth for next year? -" at bounding box center [573, 506] width 165 height 15
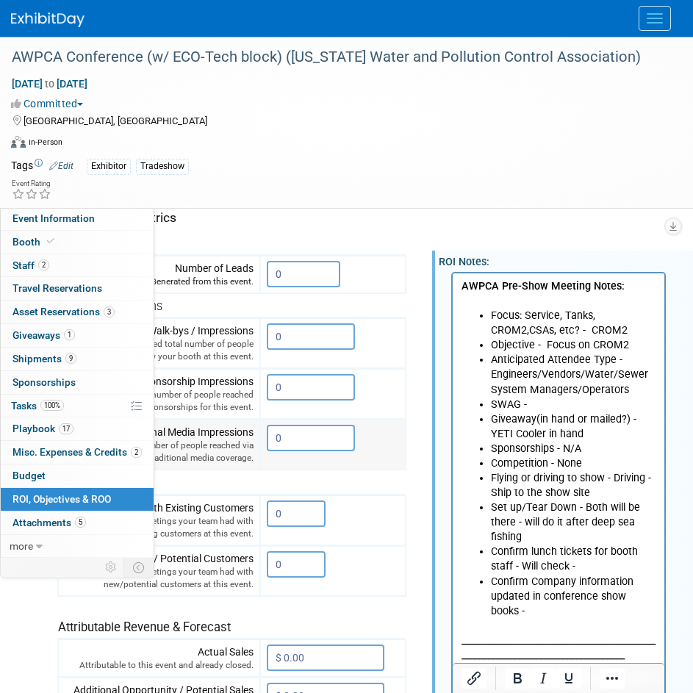
scroll to position [147, 124]
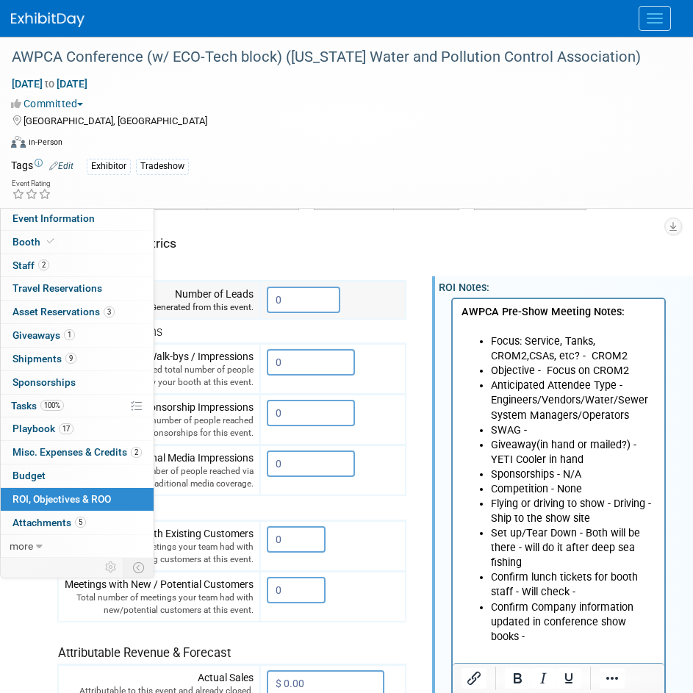
click at [320, 298] on input "0" at bounding box center [304, 300] width 74 height 26
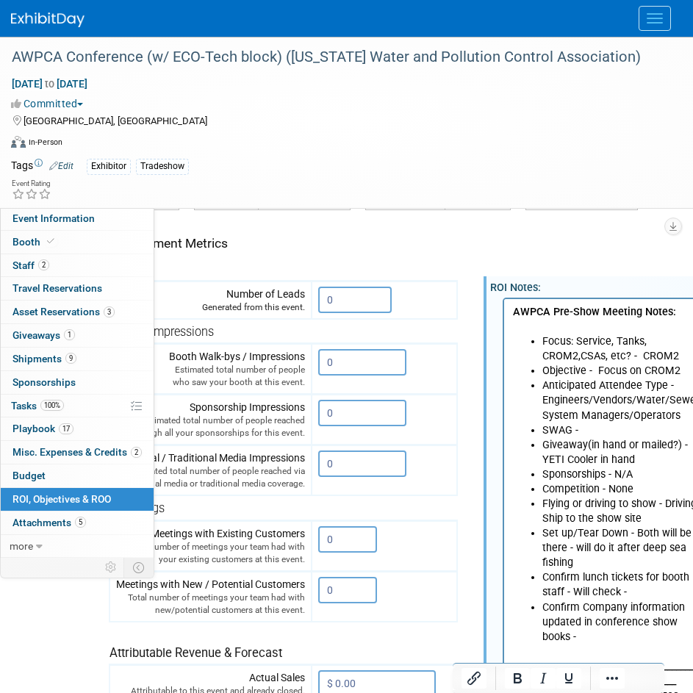
scroll to position [147, 37]
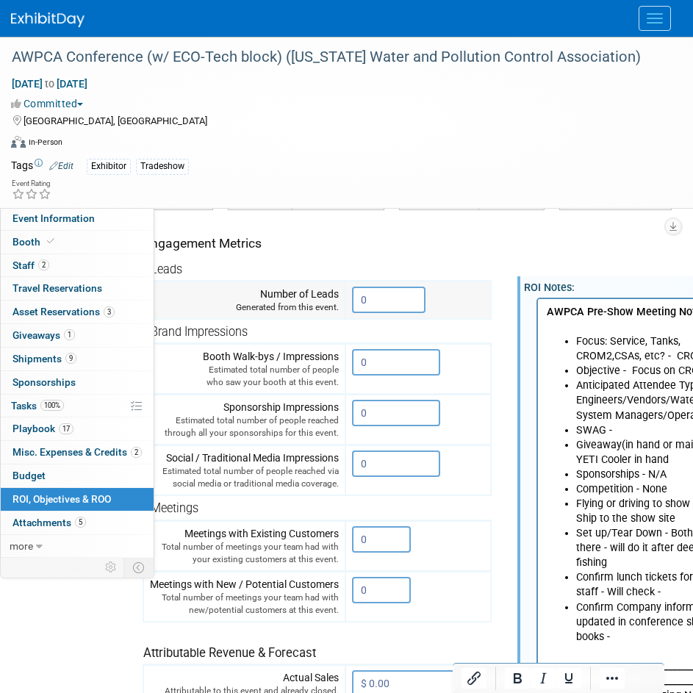
drag, startPoint x: 397, startPoint y: 307, endPoint x: 359, endPoint y: 307, distance: 38.2
click at [359, 307] on input "0" at bounding box center [389, 300] width 74 height 26
click at [405, 307] on input "0" at bounding box center [389, 300] width 74 height 26
click at [396, 303] on input "0" at bounding box center [389, 300] width 74 height 26
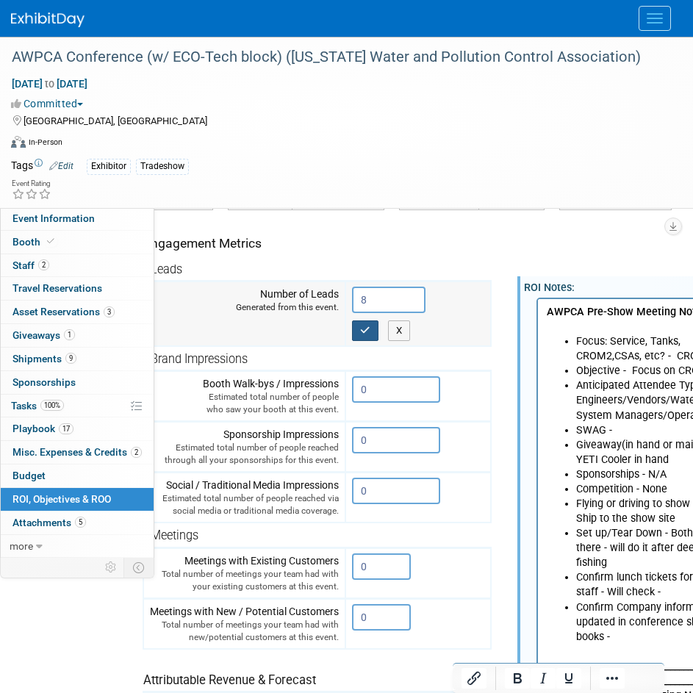
type input "8"
click at [365, 329] on icon "button" at bounding box center [365, 331] width 10 height 10
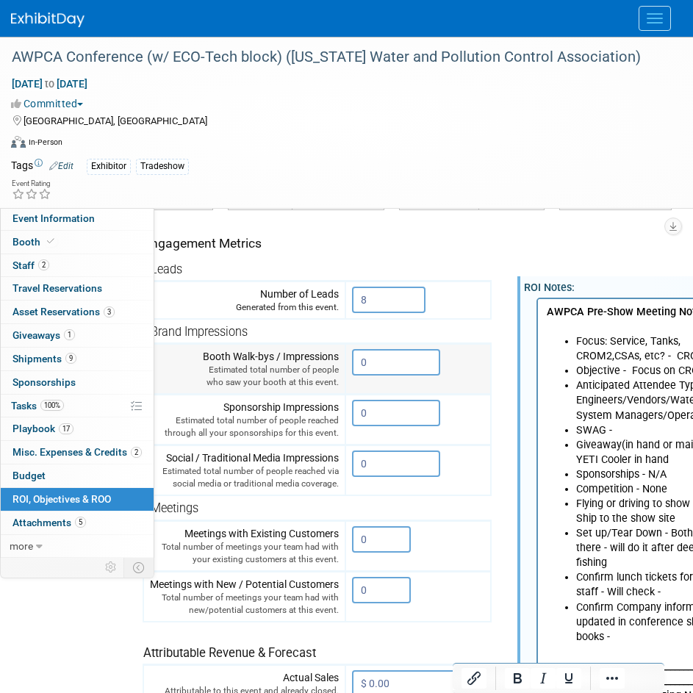
click at [393, 362] on input "0" at bounding box center [396, 362] width 88 height 26
drag, startPoint x: 388, startPoint y: 363, endPoint x: 362, endPoint y: 363, distance: 25.7
click at [362, 363] on input "0" at bounding box center [396, 362] width 88 height 26
click at [407, 359] on input "0" at bounding box center [396, 362] width 88 height 26
click at [405, 360] on input "0" at bounding box center [396, 362] width 88 height 26
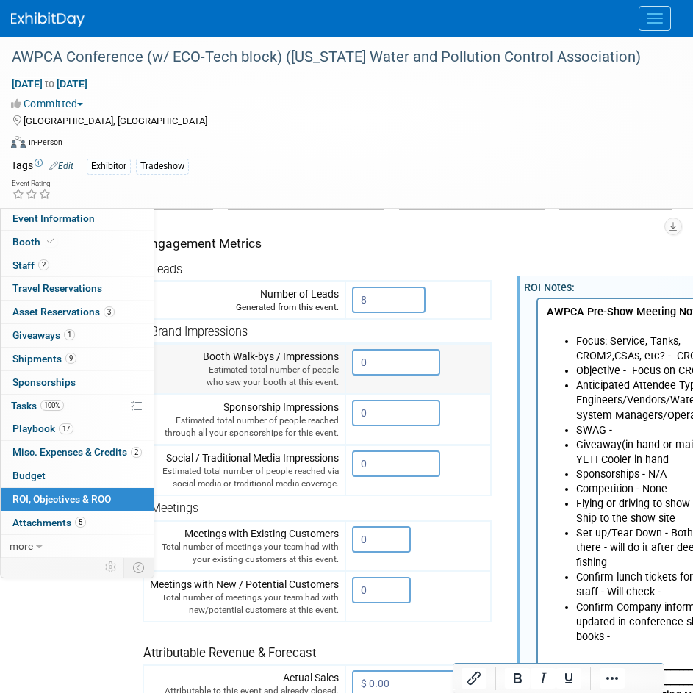
click at [382, 362] on input "0" at bounding box center [396, 362] width 88 height 26
click at [375, 364] on input "0" at bounding box center [396, 362] width 88 height 26
click at [382, 367] on input "0" at bounding box center [396, 362] width 88 height 26
click at [395, 415] on input "0" at bounding box center [396, 413] width 88 height 26
click at [377, 413] on input "0" at bounding box center [396, 413] width 88 height 26
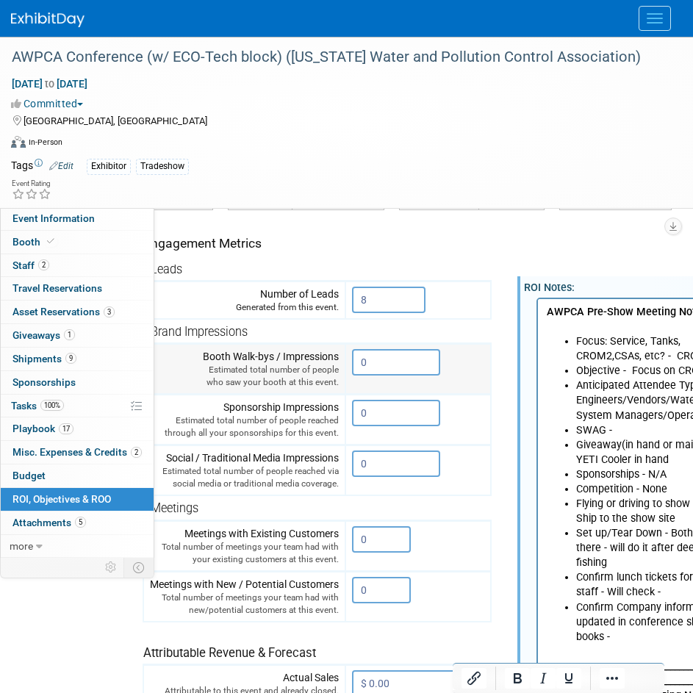
click at [376, 360] on input "0" at bounding box center [396, 362] width 88 height 26
click at [368, 364] on input "0" at bounding box center [396, 362] width 88 height 26
click at [371, 342] on th "Brand Impressions" at bounding box center [317, 331] width 348 height 25
click at [368, 415] on input "0" at bounding box center [396, 413] width 88 height 26
click at [372, 411] on input "0" at bounding box center [396, 413] width 88 height 26
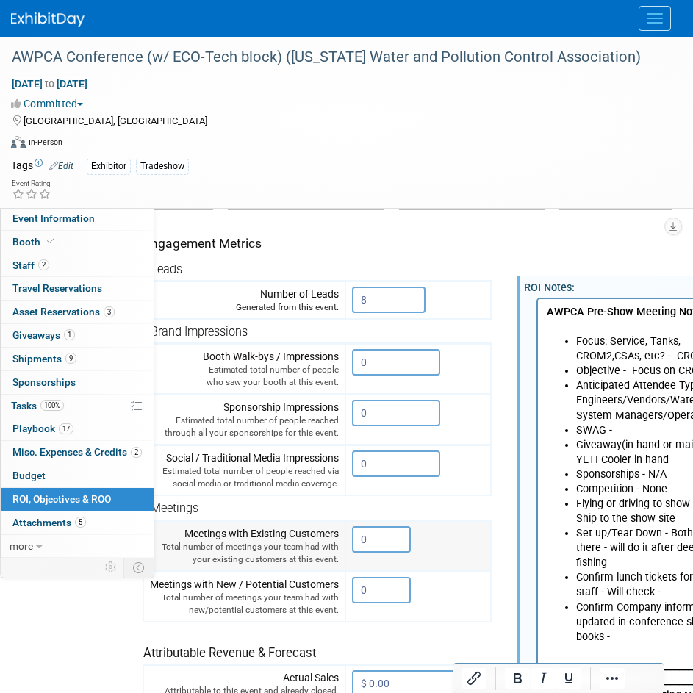
drag, startPoint x: 372, startPoint y: 542, endPoint x: 355, endPoint y: 553, distance: 20.2
click at [355, 553] on td "0 X" at bounding box center [419, 546] width 146 height 51
click at [387, 540] on input "0" at bounding box center [381, 539] width 59 height 26
drag, startPoint x: 385, startPoint y: 540, endPoint x: 363, endPoint y: 542, distance: 21.4
click at [363, 542] on input "0" at bounding box center [381, 539] width 59 height 26
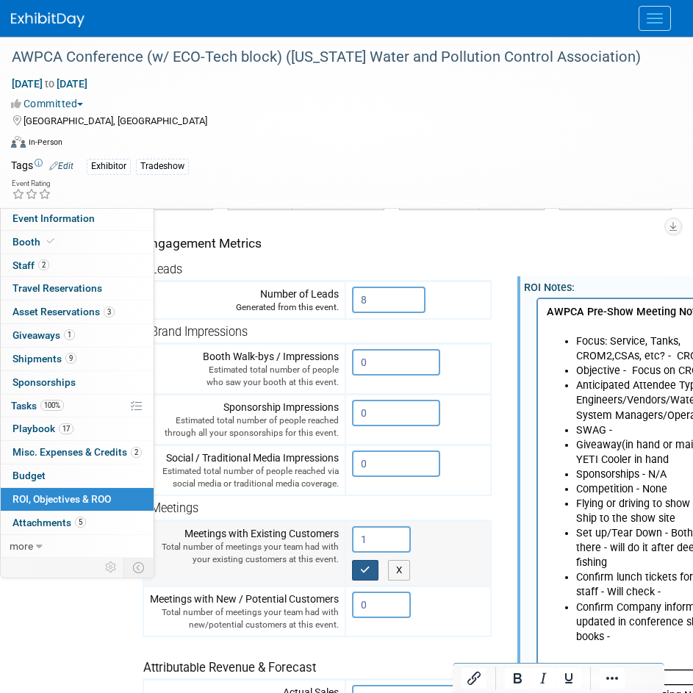
type input "1"
click at [368, 563] on button "button" at bounding box center [365, 570] width 26 height 21
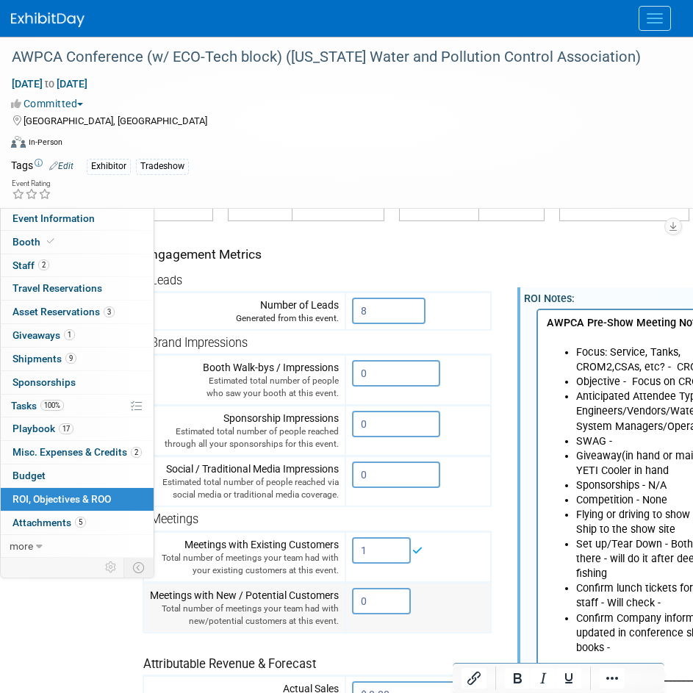
click at [367, 604] on input "0" at bounding box center [381, 601] width 59 height 26
drag, startPoint x: 394, startPoint y: 607, endPoint x: 364, endPoint y: 608, distance: 30.2
click at [364, 608] on input "0" at bounding box center [381, 601] width 59 height 26
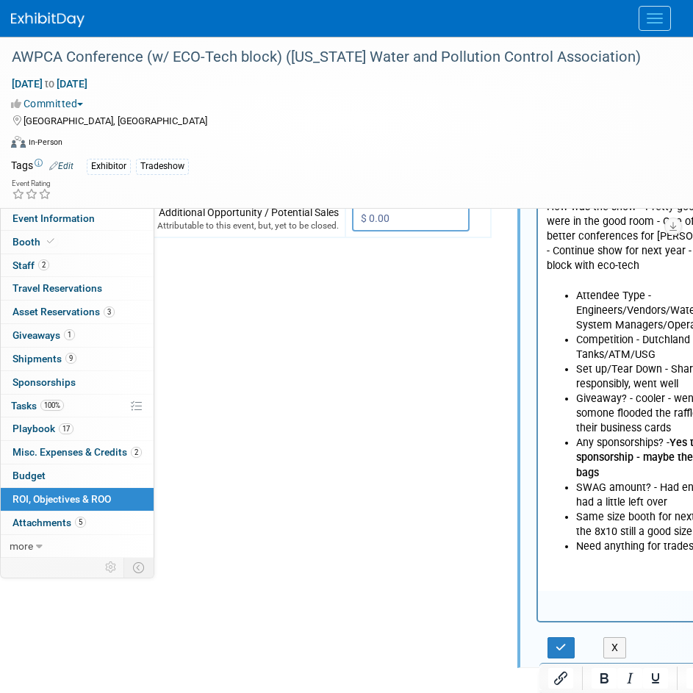
scroll to position [221, 37]
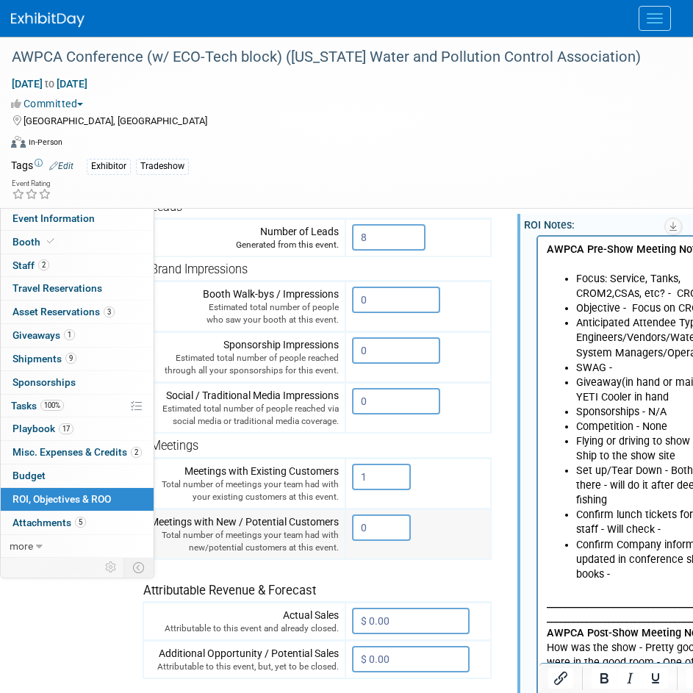
click at [450, 556] on td "0 X" at bounding box center [419, 534] width 146 height 51
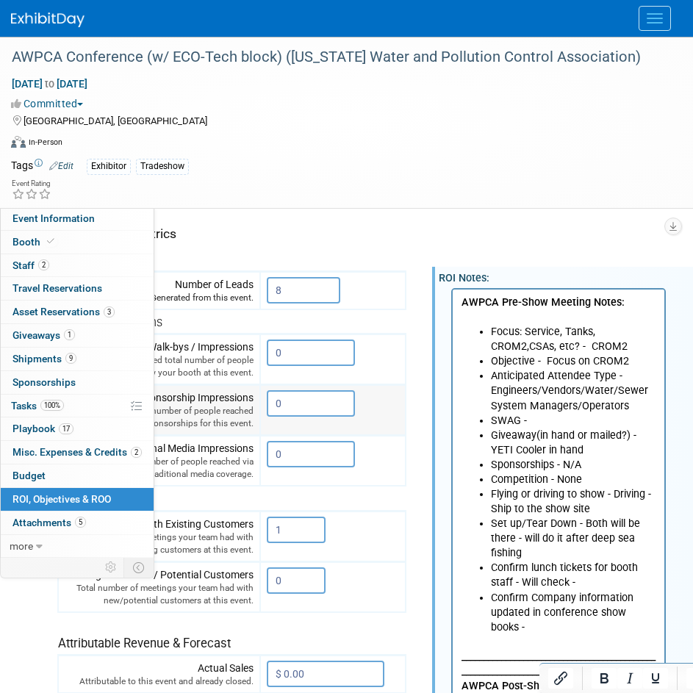
scroll to position [147, 124]
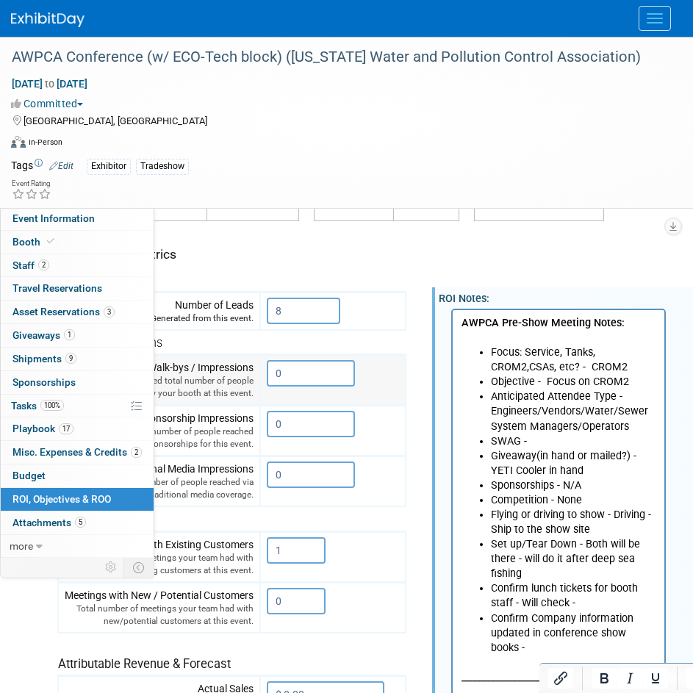
click at [291, 374] on input "0" at bounding box center [311, 373] width 88 height 26
drag, startPoint x: 292, startPoint y: 374, endPoint x: 190, endPoint y: 361, distance: 102.2
click at [159, 360] on tr "Booth Walk-bys / Impressions Estimated total number of people who saw your boot…" at bounding box center [232, 380] width 348 height 51
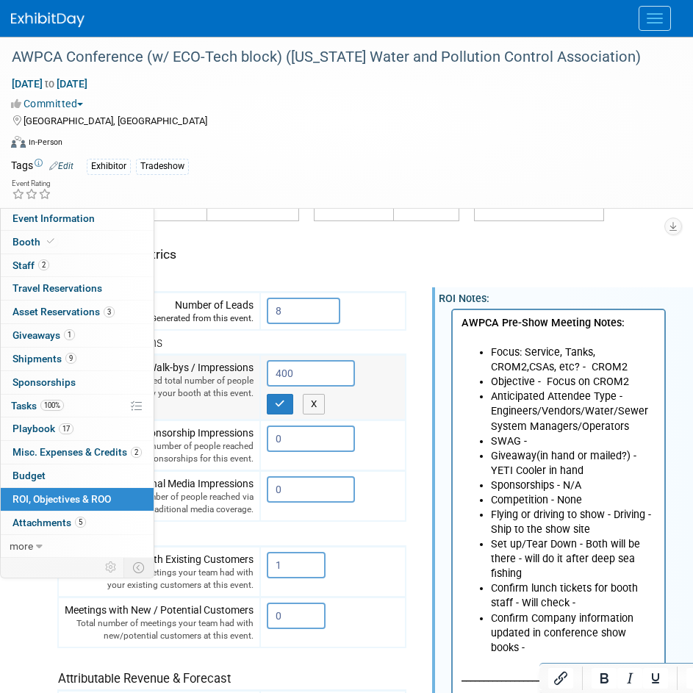
drag, startPoint x: 299, startPoint y: 363, endPoint x: 160, endPoint y: 377, distance: 139.7
click at [174, 387] on tr "Booth Walk-bys / Impressions Estimated total number of people who saw your boot…" at bounding box center [232, 387] width 348 height 65
type input "500"
click at [278, 404] on icon "button" at bounding box center [280, 404] width 10 height 10
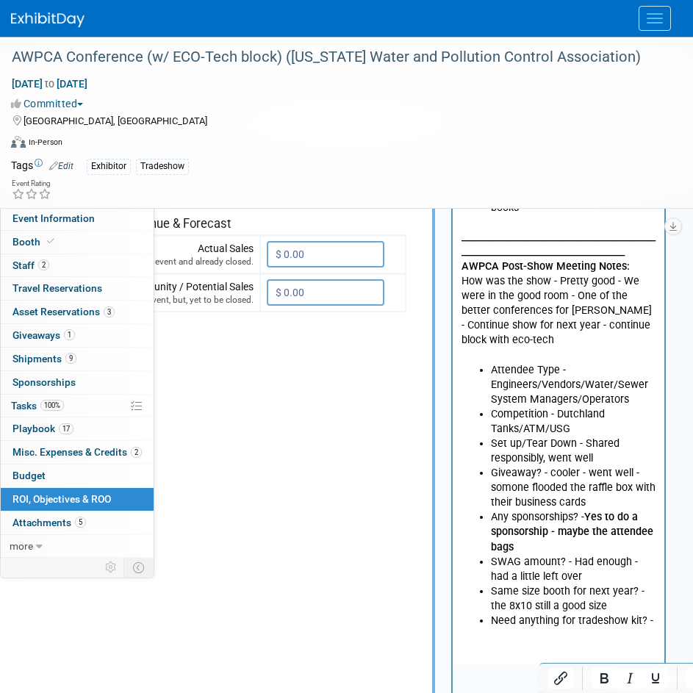
scroll to position [588, 124]
click at [650, 324] on p "_______________________________________________________________________________…" at bounding box center [559, 289] width 195 height 148
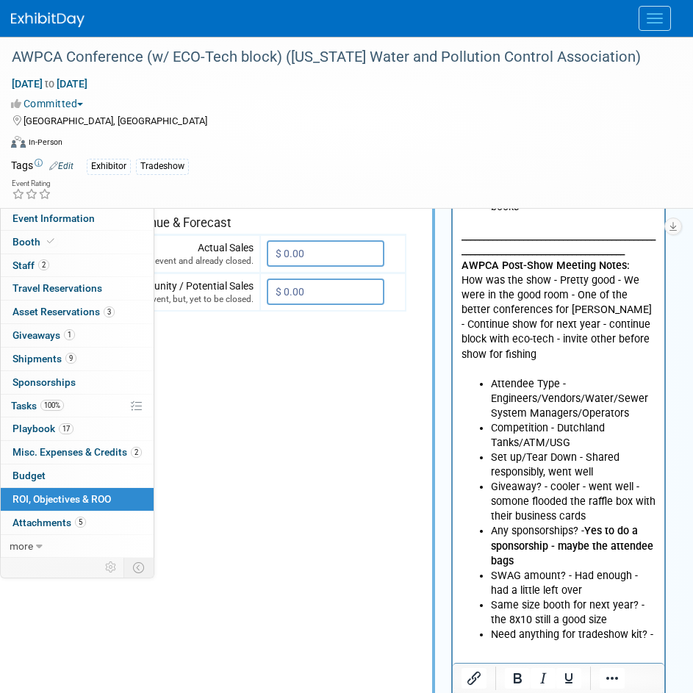
click at [515, 336] on p "_______________________________________________________________________________…" at bounding box center [559, 296] width 195 height 163
click at [654, 340] on p "_______________________________________________________________________________…" at bounding box center [559, 296] width 195 height 163
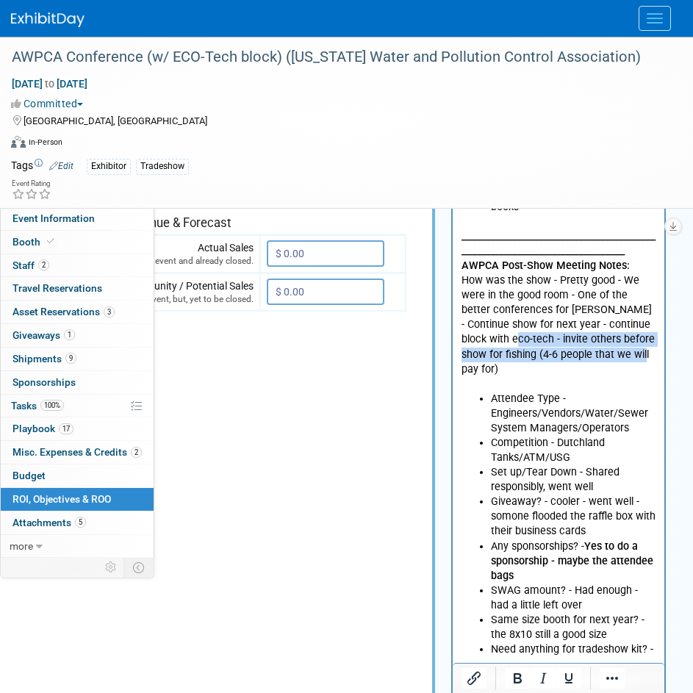
drag, startPoint x: 592, startPoint y: 352, endPoint x: 456, endPoint y: 336, distance: 137.0
click at [456, 336] on html "AWPCA Pre-Show Meeting Notes: Focus: Service, Tanks, CROM2,CSAs, etc? - CROM2 O…" at bounding box center [559, 270] width 212 height 803
click at [521, 676] on icon "Bold" at bounding box center [518, 679] width 8 height 10
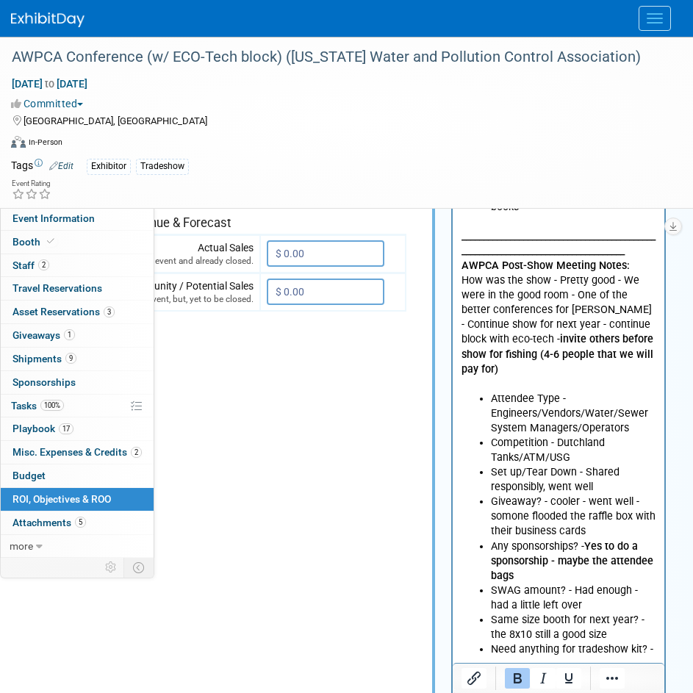
click at [610, 363] on p "_______________________________________________________________________________…" at bounding box center [559, 303] width 195 height 177
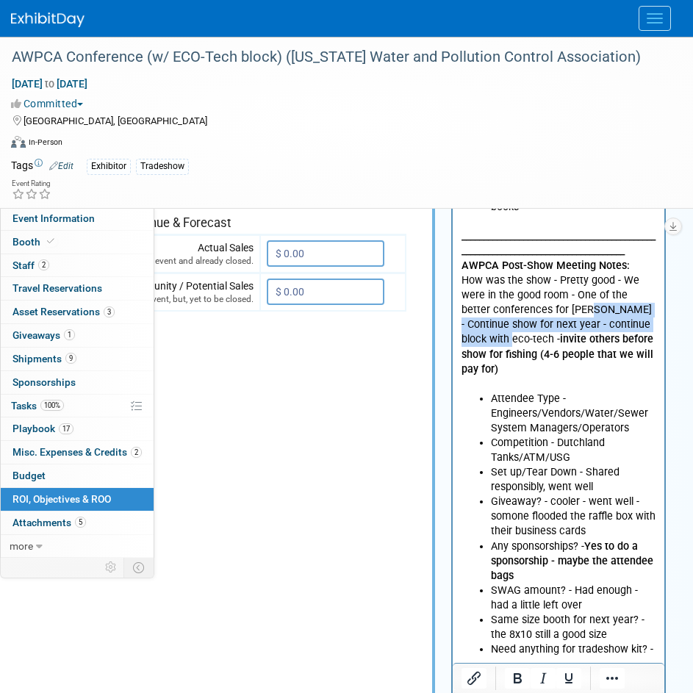
drag, startPoint x: 653, startPoint y: 320, endPoint x: 559, endPoint y: 310, distance: 94.6
click at [559, 310] on p "_______________________________________________________________________________…" at bounding box center [559, 303] width 195 height 177
click at [513, 683] on icon "Bold" at bounding box center [518, 679] width 18 height 18
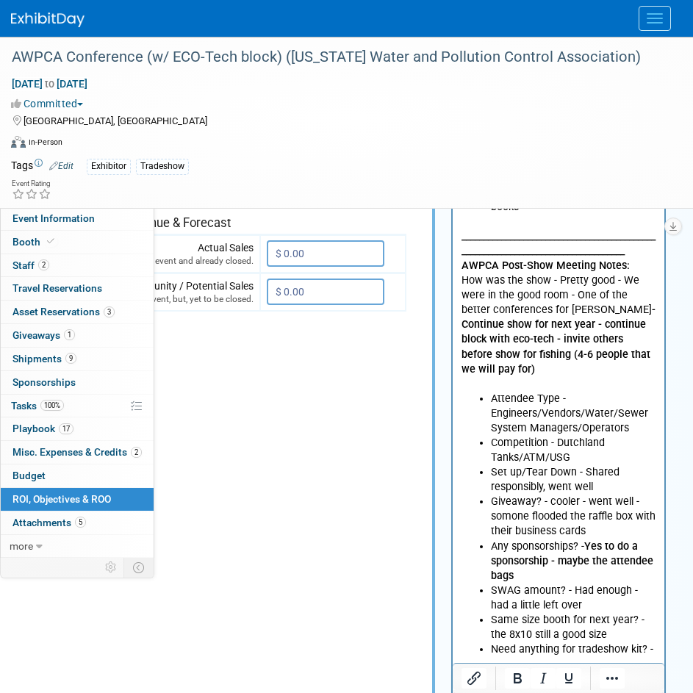
click at [583, 392] on li "Attendee Type - Engineers/Vendors/Water/Sewer System Managers/Operators" at bounding box center [573, 414] width 165 height 44
click at [601, 354] on p "_______________________________________________________________________________…" at bounding box center [559, 303] width 195 height 177
click at [617, 361] on p "_______________________________________________________________________________…" at bounding box center [559, 303] width 195 height 177
click at [615, 354] on p "_______________________________________________________________________________…" at bounding box center [559, 303] width 195 height 177
click at [265, 396] on td "Engagement Metrics Leads Generated from this event. 8 X 500 X 0" at bounding box center [231, 275] width 349 height 991
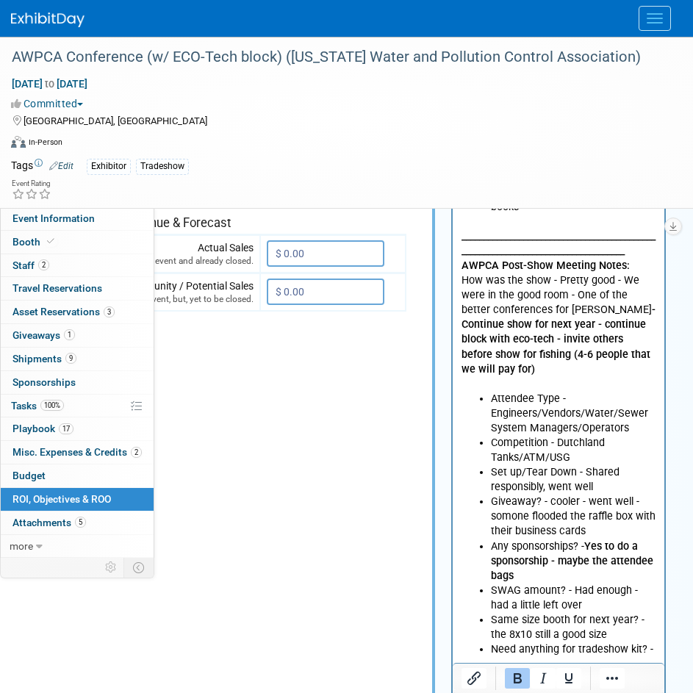
click at [611, 351] on p "_______________________________________________________________________________…" at bounding box center [559, 303] width 195 height 177
click at [604, 355] on p "_______________________________________________________________________________…" at bounding box center [559, 303] width 195 height 177
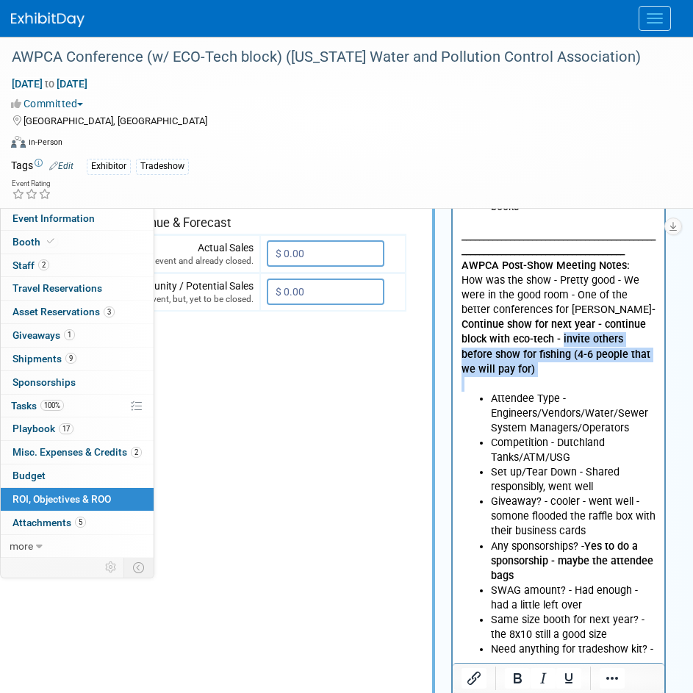
click at [611, 364] on p "_______________________________________________________________________________…" at bounding box center [559, 303] width 195 height 177
click at [608, 352] on p "_______________________________________________________________________________…" at bounding box center [559, 303] width 195 height 177
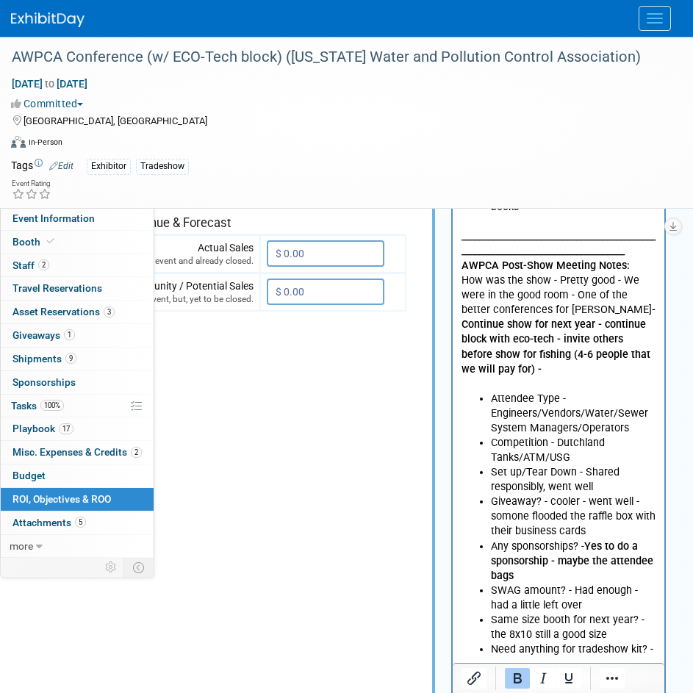
click at [563, 584] on li "SWAG amount? - Had enough - had a little left over" at bounding box center [573, 598] width 165 height 29
click at [565, 554] on li "Any sponsorships? - Yes to do a sponsorship - maybe the attendee bags" at bounding box center [573, 562] width 165 height 44
click at [613, 359] on p "_______________________________________________________________________________…" at bounding box center [559, 303] width 195 height 177
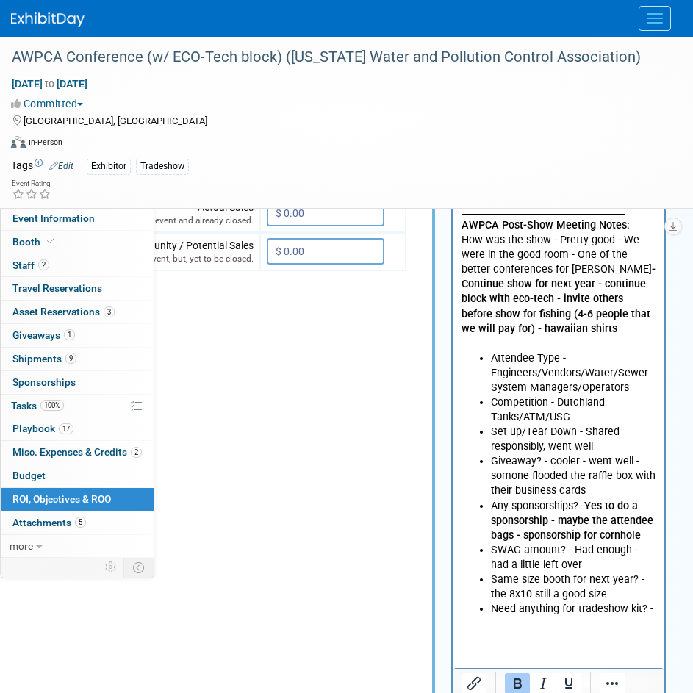
scroll to position [662, 124]
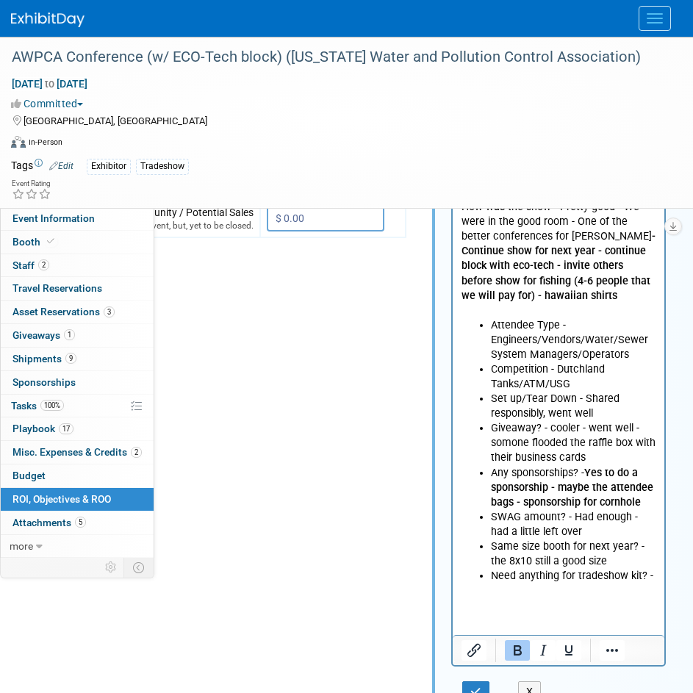
click at [632, 467] on b "Yes to do a sponsorship - maybe the attendee bags - sponsorship for cornhole" at bounding box center [572, 488] width 163 height 42
click at [585, 311] on p "_______________________________________________________________________________…" at bounding box center [559, 229] width 195 height 177
click at [567, 277] on b "invite others before show for fishing (4-6 people that we will pay for) - hawai…" at bounding box center [556, 281] width 189 height 42
click at [544, 299] on p "_______________________________________________________________________________…" at bounding box center [559, 229] width 195 height 177
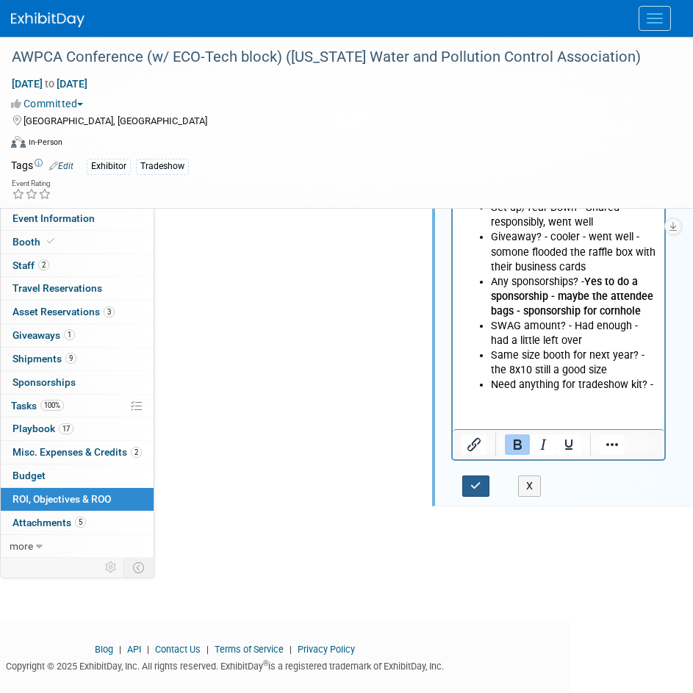
click at [477, 493] on button "button" at bounding box center [476, 486] width 27 height 21
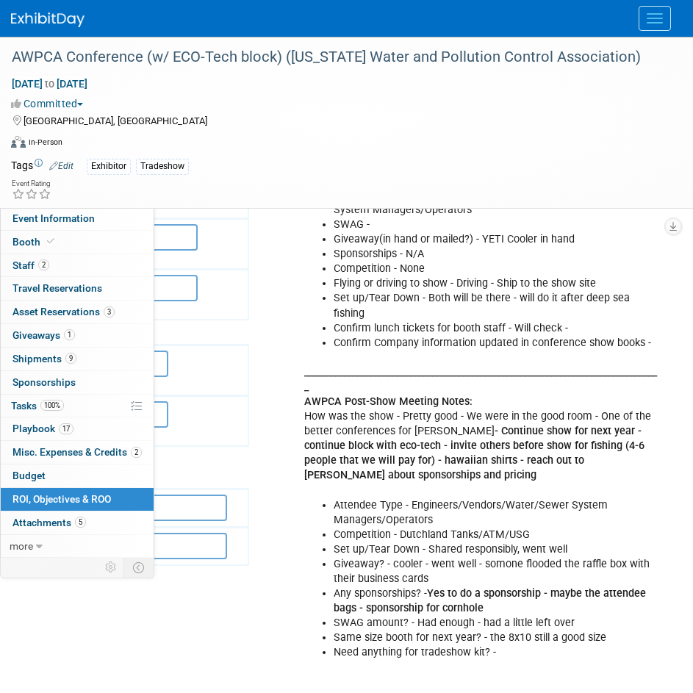
scroll to position [368, 305]
